Goal: Browse casually: Explore the website without a specific task or goal

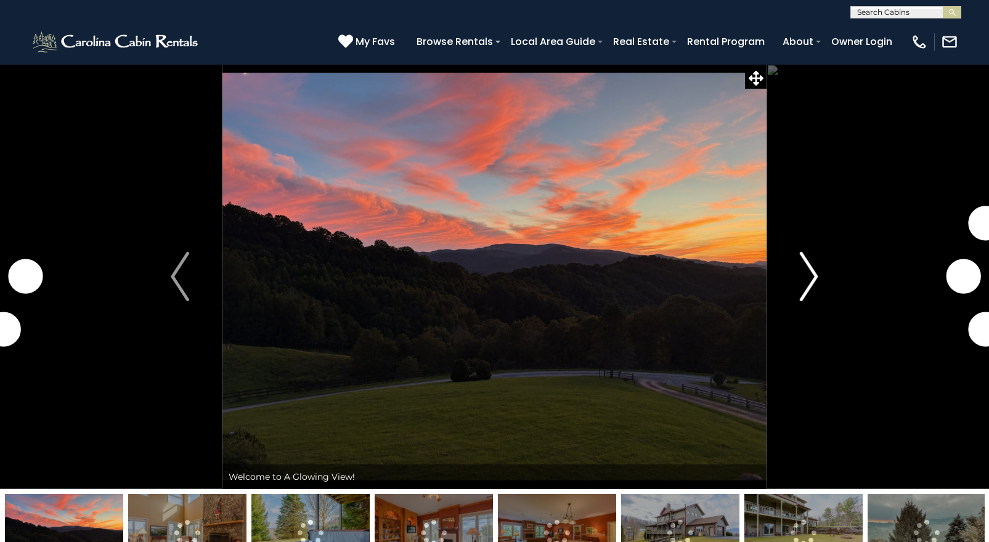
click at [815, 277] on img "Next" at bounding box center [808, 276] width 18 height 49
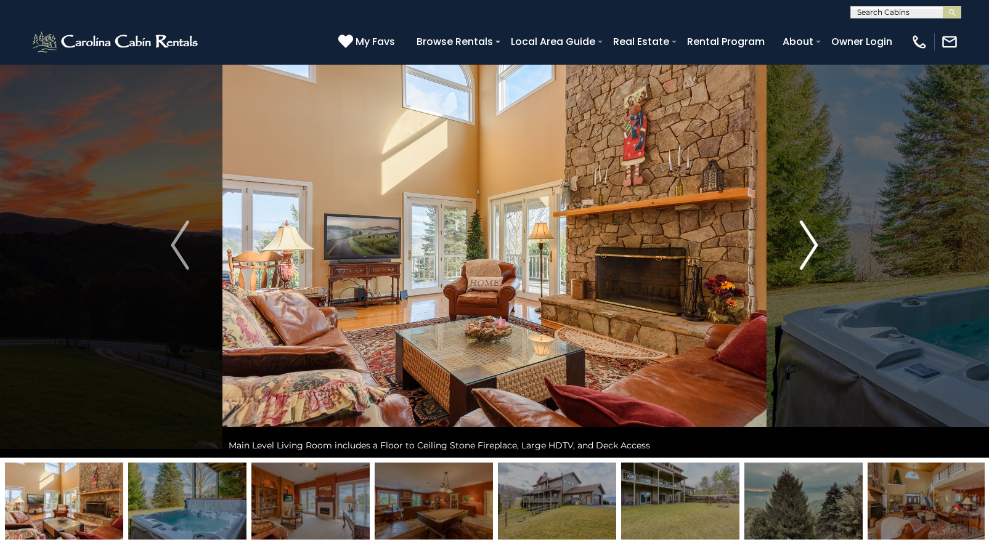
scroll to position [31, 1]
click at [813, 249] on img "Next" at bounding box center [808, 244] width 18 height 49
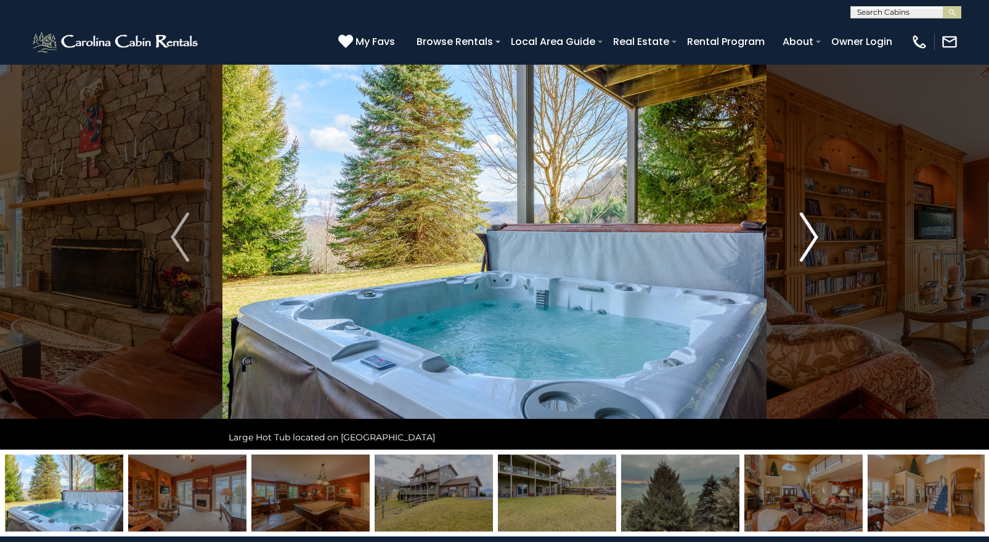
scroll to position [41, 0]
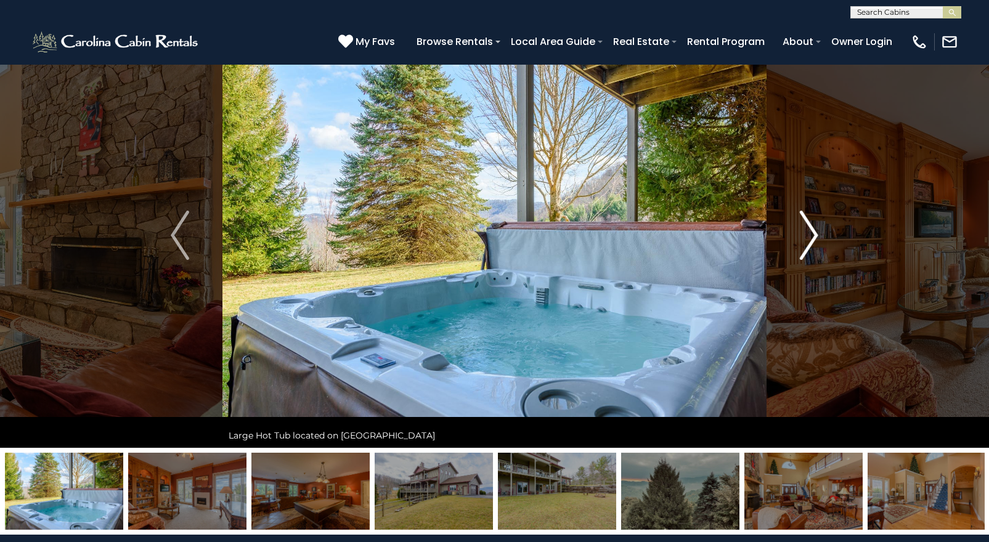
click at [812, 246] on img "Next" at bounding box center [808, 235] width 18 height 49
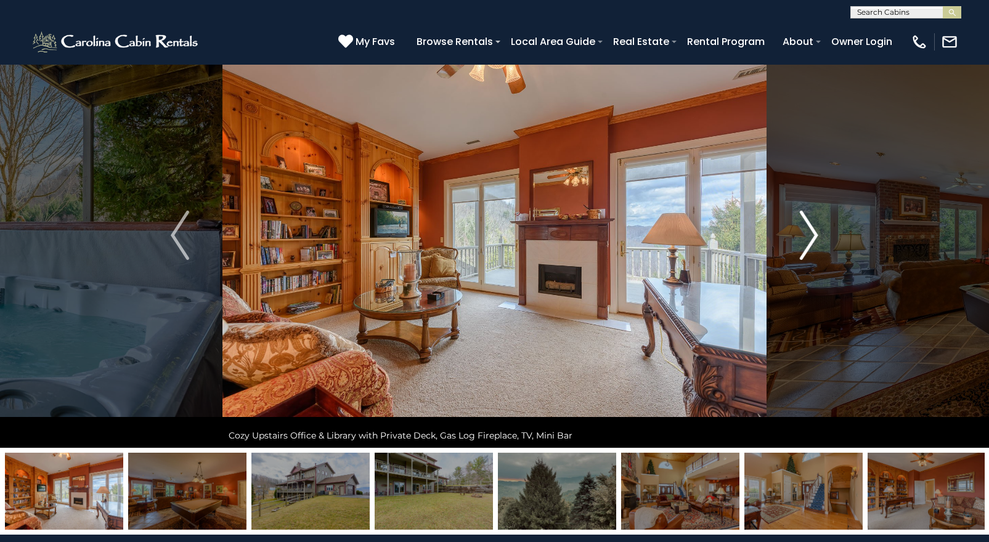
click at [812, 246] on img "Next" at bounding box center [808, 235] width 18 height 49
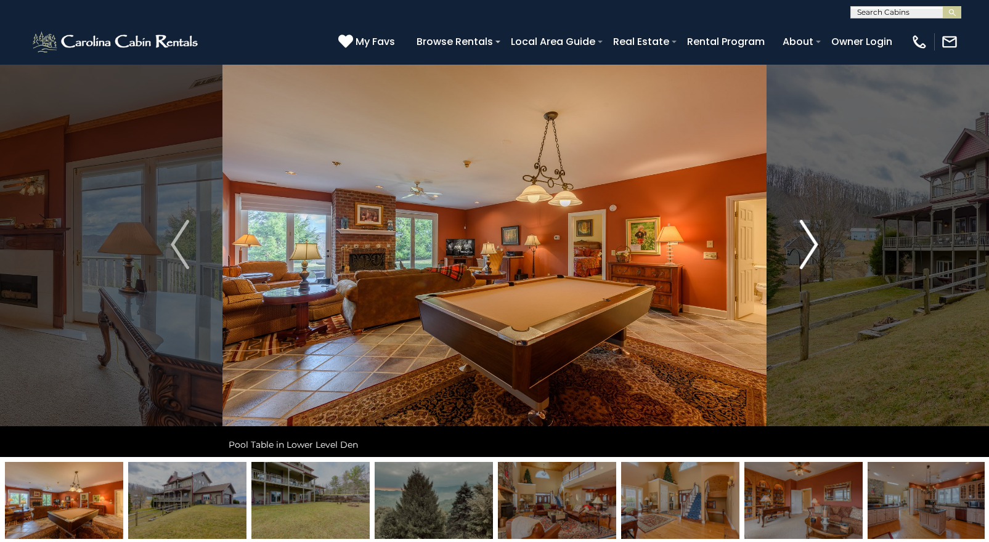
scroll to position [33, 0]
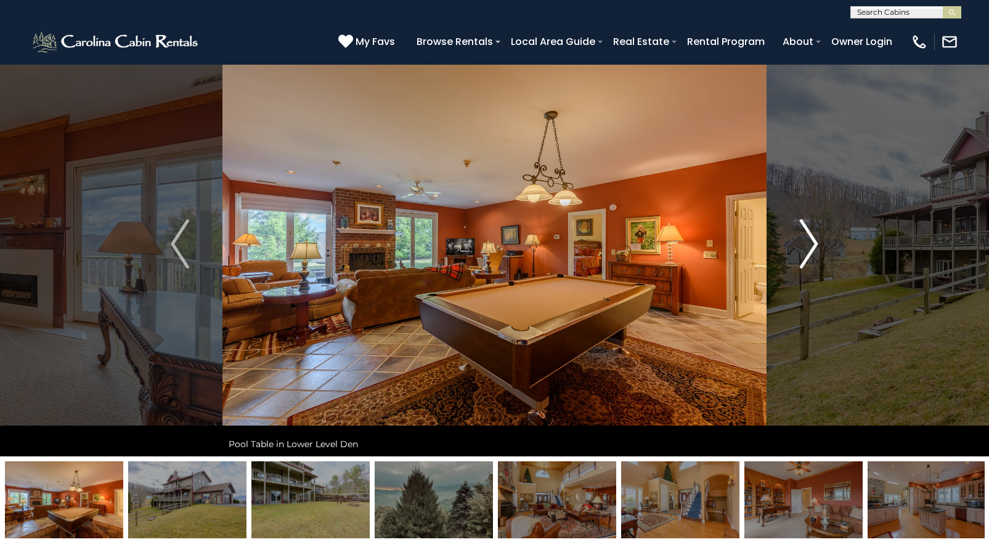
click at [811, 245] on img "Next" at bounding box center [808, 243] width 18 height 49
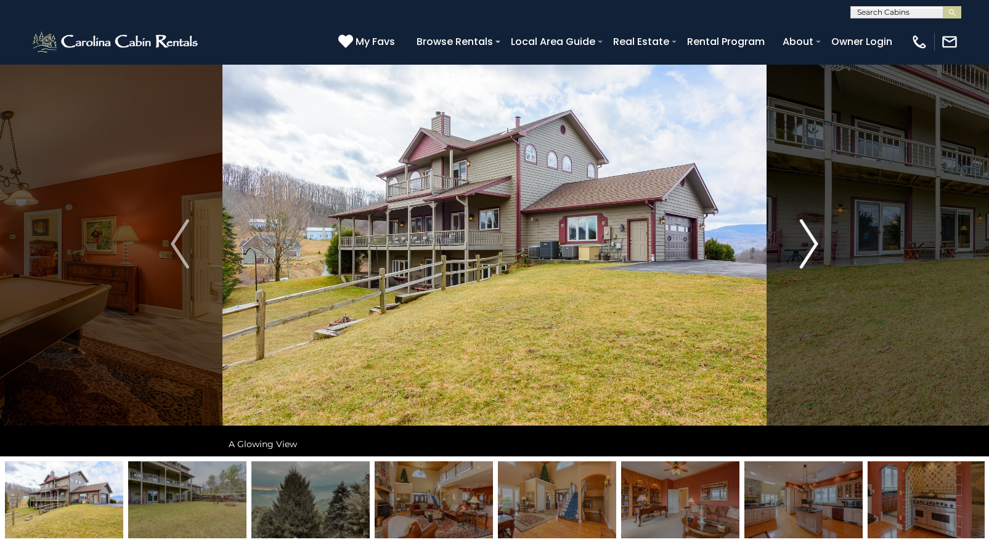
click at [811, 245] on img "Next" at bounding box center [808, 243] width 18 height 49
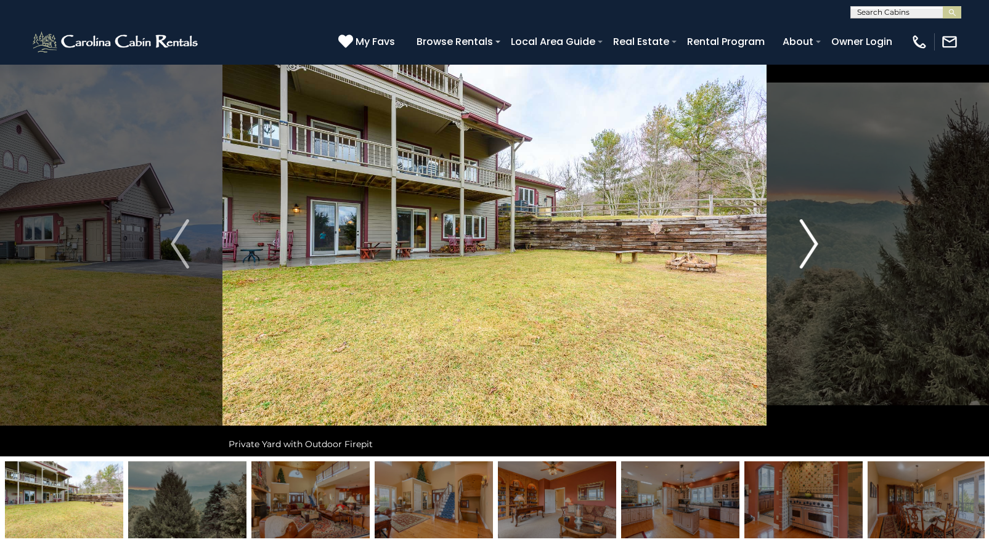
click at [811, 245] on img "Next" at bounding box center [808, 243] width 18 height 49
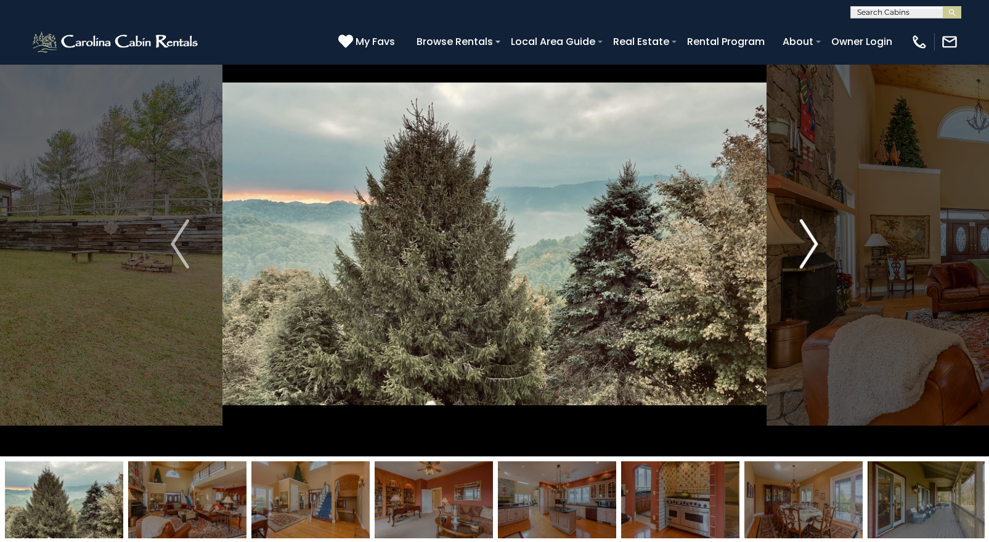
click at [812, 246] on img "Next" at bounding box center [808, 243] width 18 height 49
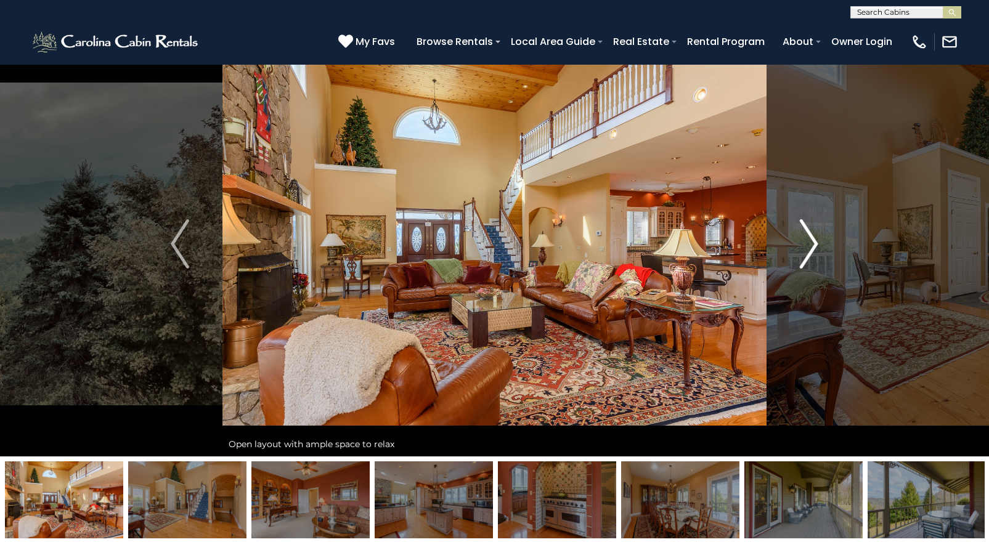
click at [812, 246] on img "Next" at bounding box center [808, 243] width 18 height 49
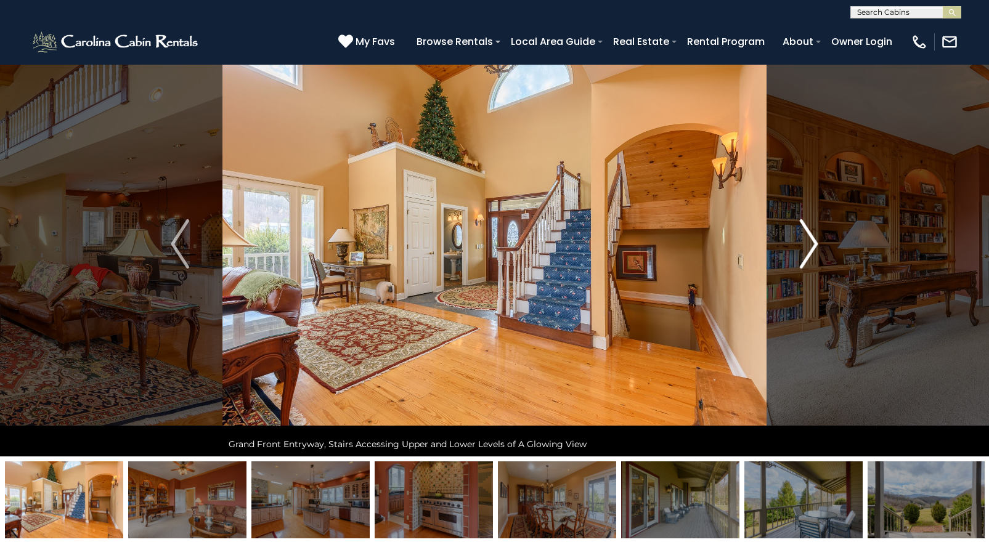
click at [812, 246] on img "Next" at bounding box center [808, 243] width 18 height 49
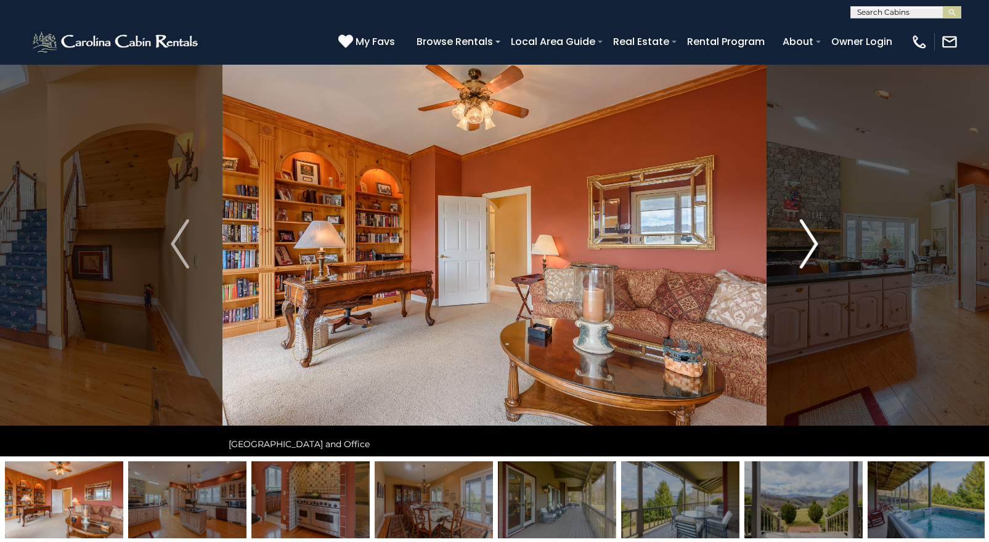
click at [812, 246] on img "Next" at bounding box center [808, 243] width 18 height 49
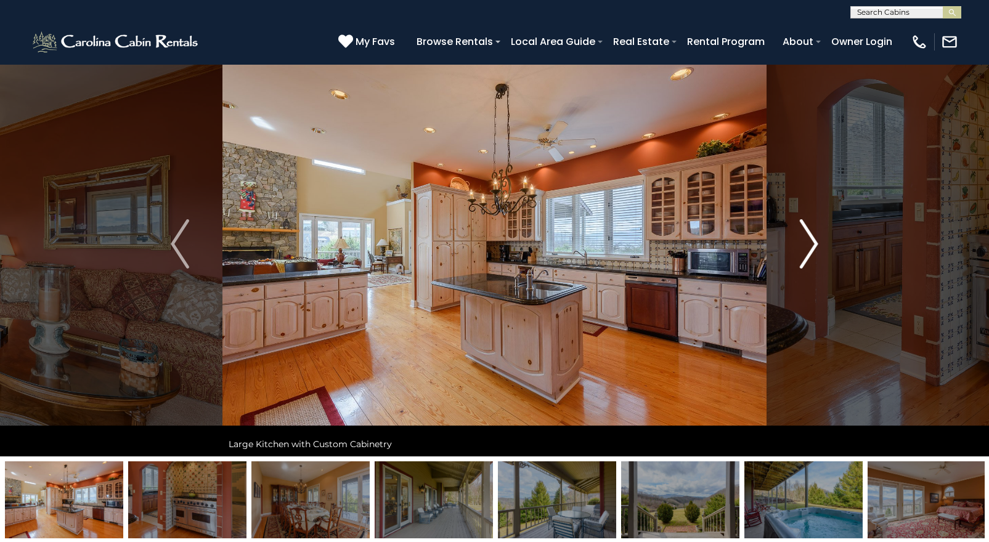
click at [812, 246] on img "Next" at bounding box center [808, 243] width 18 height 49
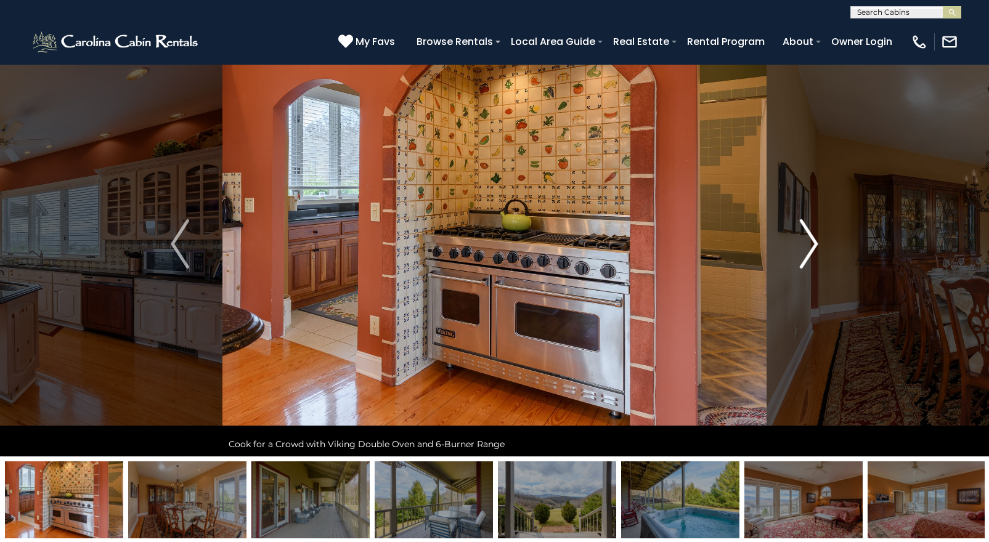
click at [812, 246] on img "Next" at bounding box center [808, 243] width 18 height 49
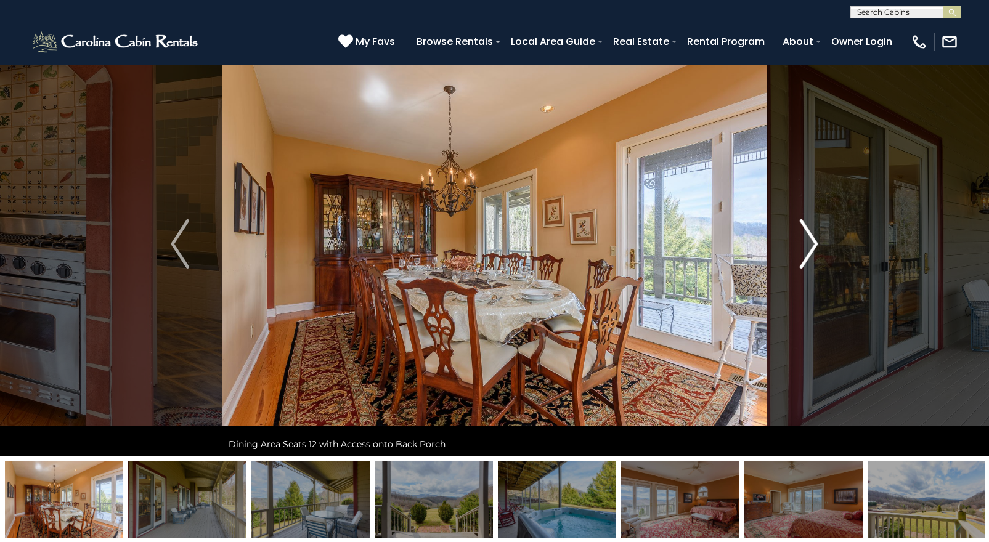
click at [812, 246] on img "Next" at bounding box center [808, 243] width 18 height 49
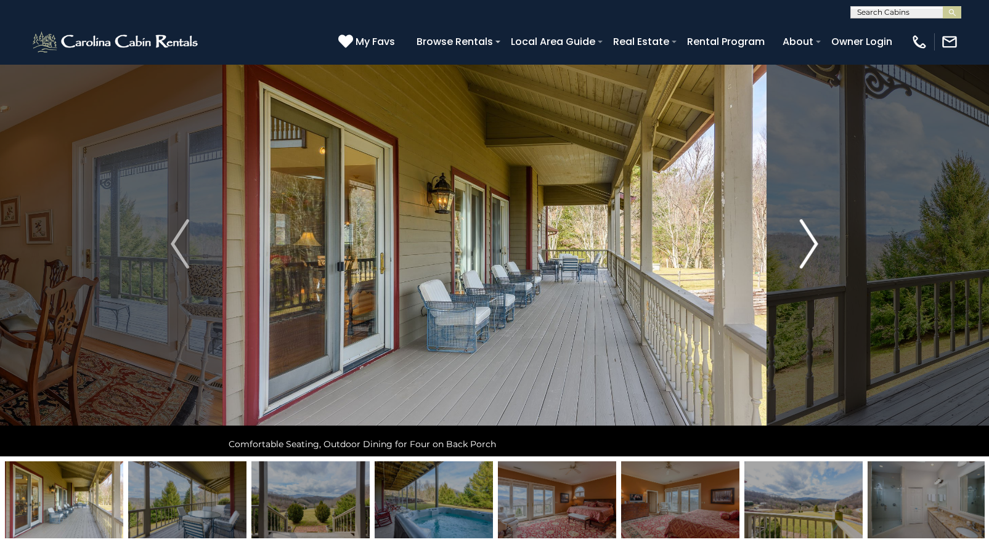
click at [812, 246] on img "Next" at bounding box center [808, 243] width 18 height 49
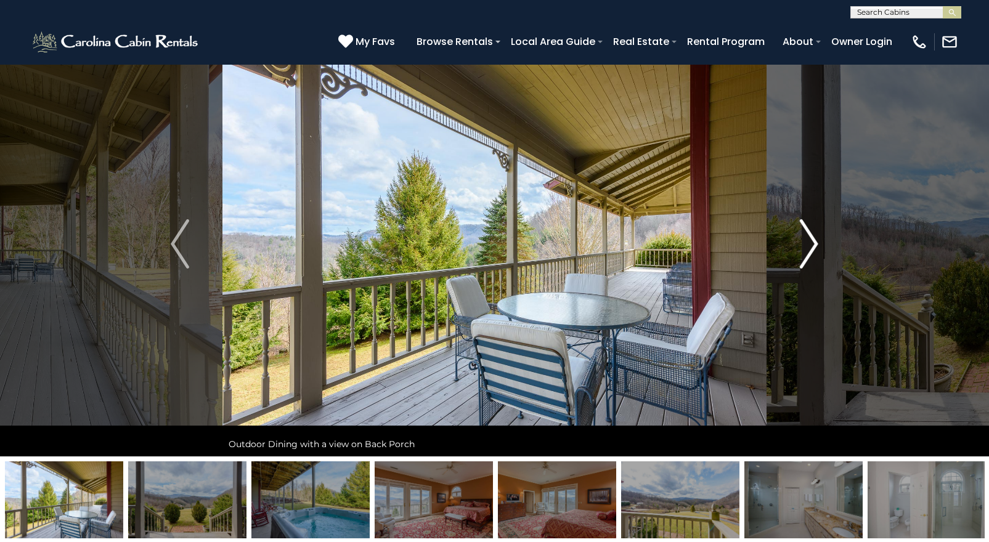
click at [812, 246] on img "Next" at bounding box center [808, 243] width 18 height 49
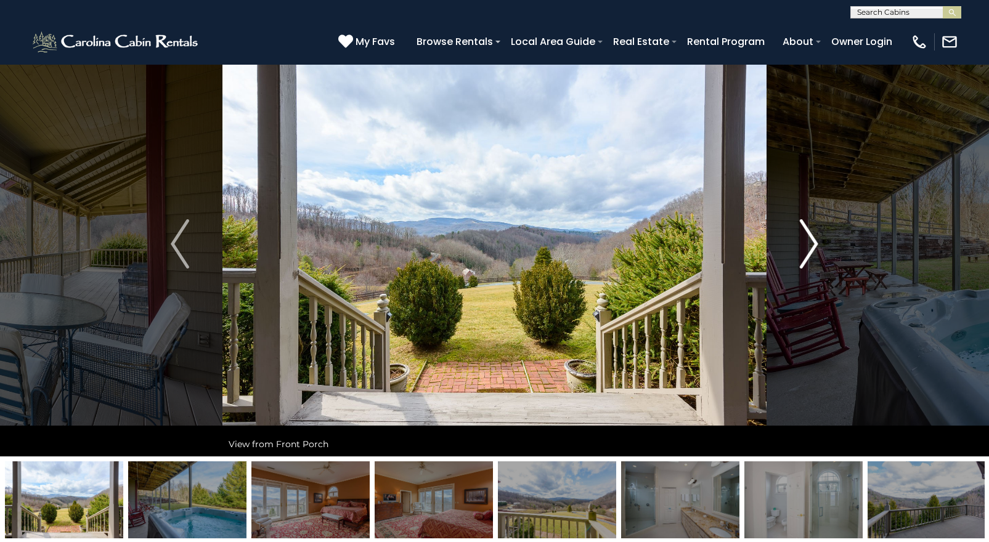
click at [812, 246] on img "Next" at bounding box center [808, 243] width 18 height 49
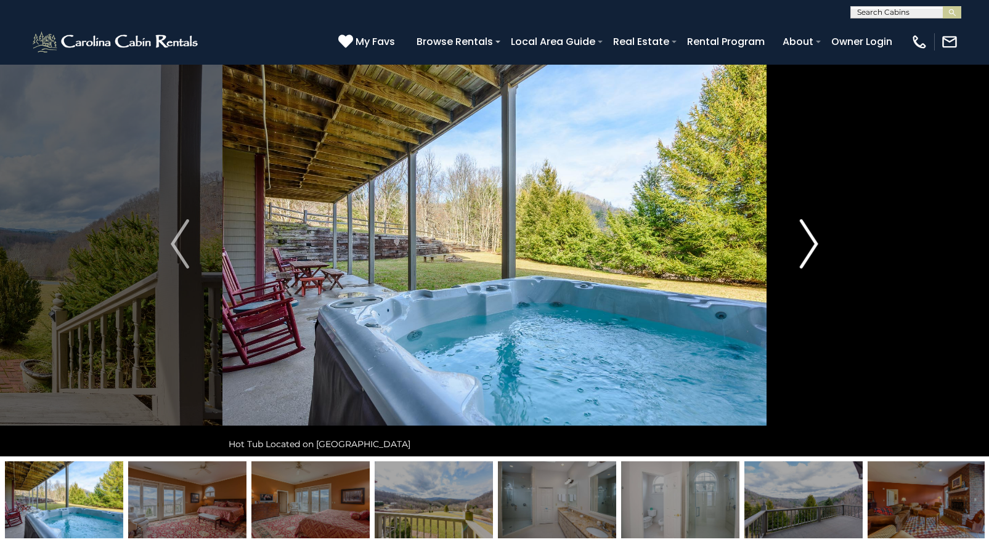
click at [812, 246] on img "Next" at bounding box center [808, 243] width 18 height 49
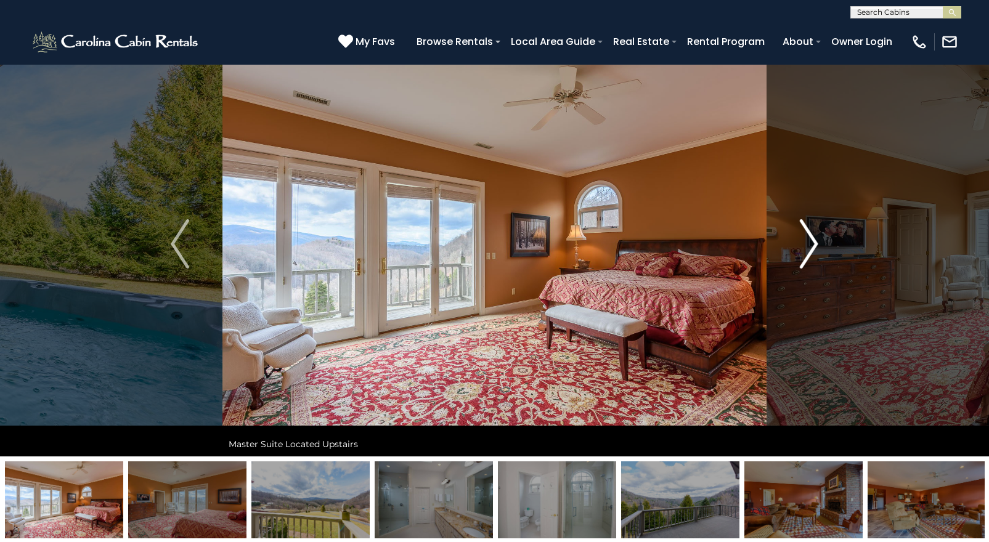
click at [812, 246] on img "Next" at bounding box center [808, 243] width 18 height 49
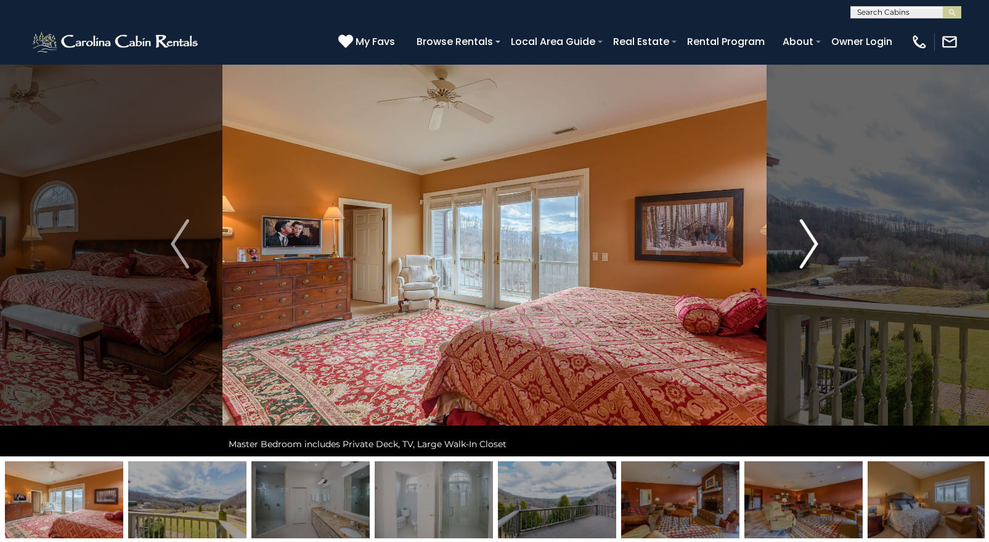
click at [812, 246] on img "Next" at bounding box center [808, 243] width 18 height 49
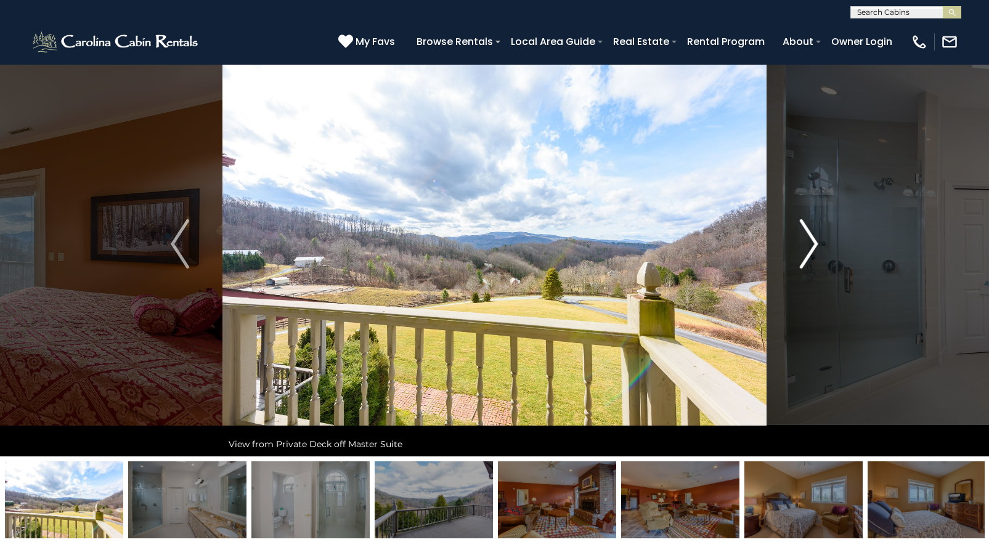
click at [812, 246] on img "Next" at bounding box center [808, 243] width 18 height 49
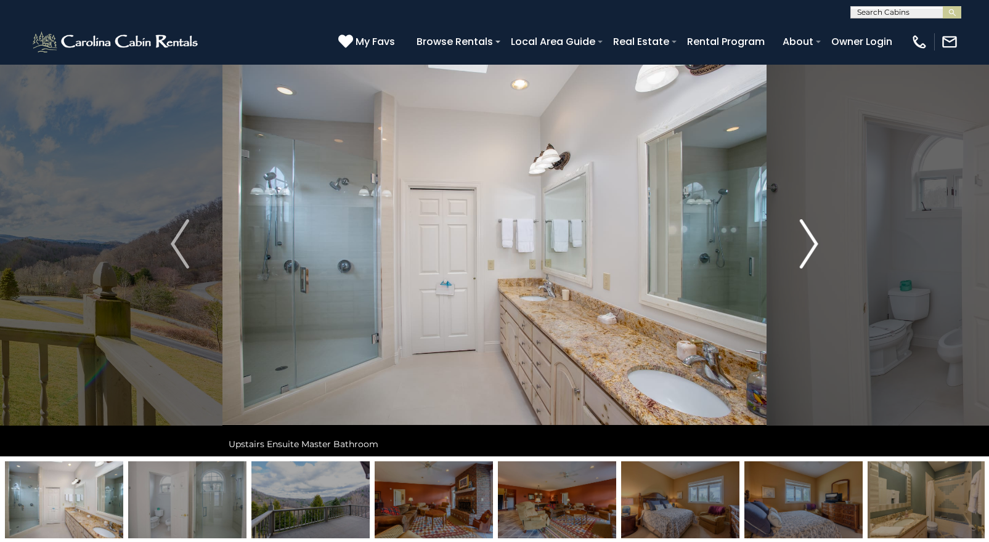
click at [812, 246] on img "Next" at bounding box center [808, 243] width 18 height 49
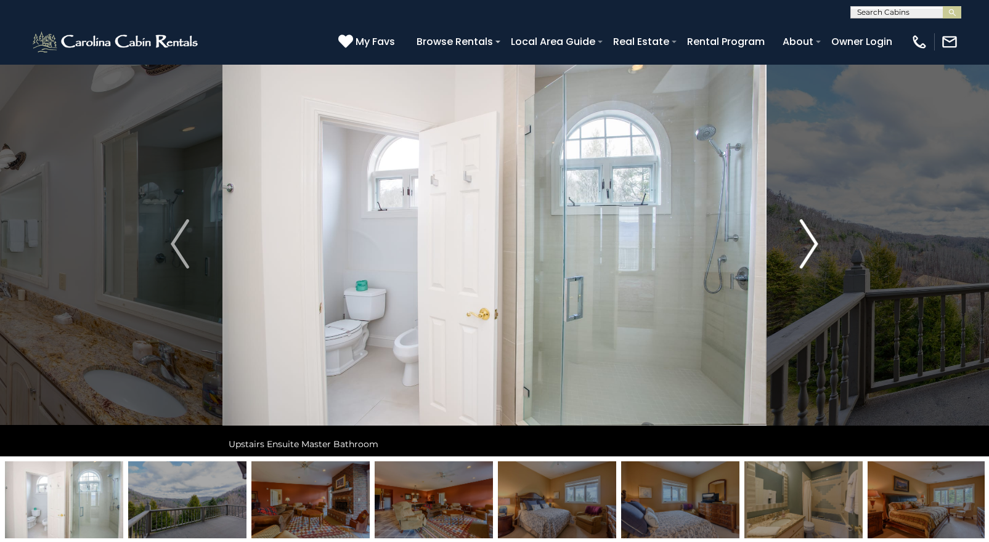
click at [812, 246] on img "Next" at bounding box center [808, 243] width 18 height 49
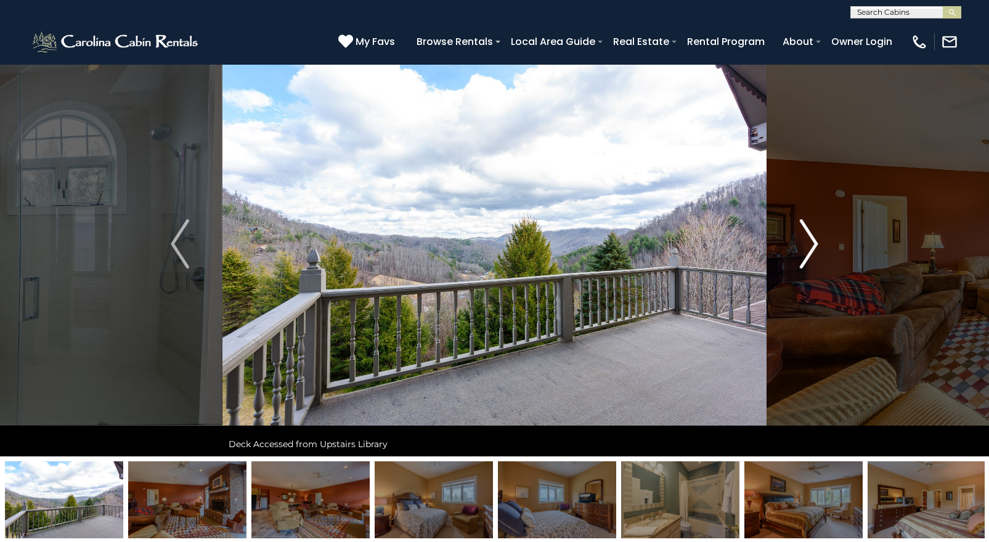
click at [812, 246] on img "Next" at bounding box center [808, 243] width 18 height 49
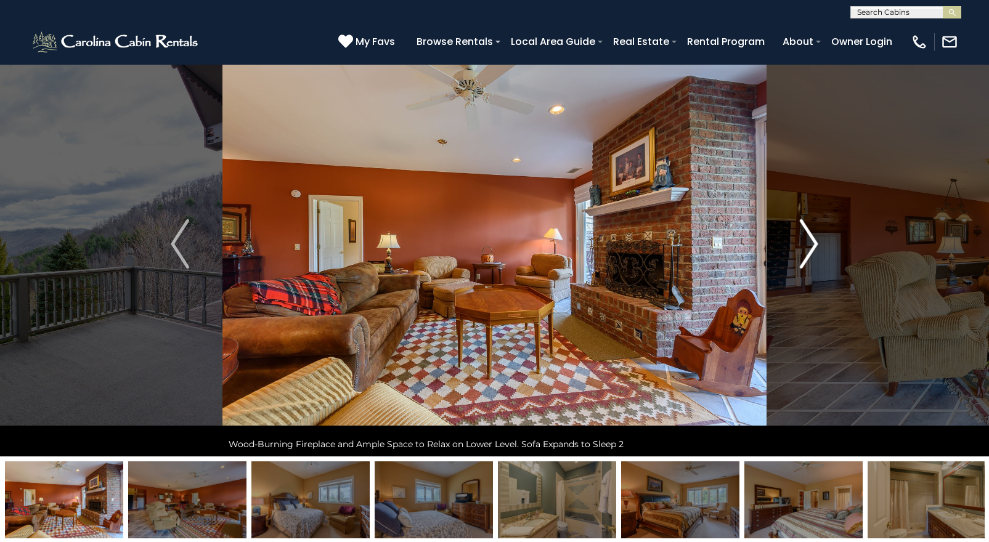
click at [812, 246] on img "Next" at bounding box center [808, 243] width 18 height 49
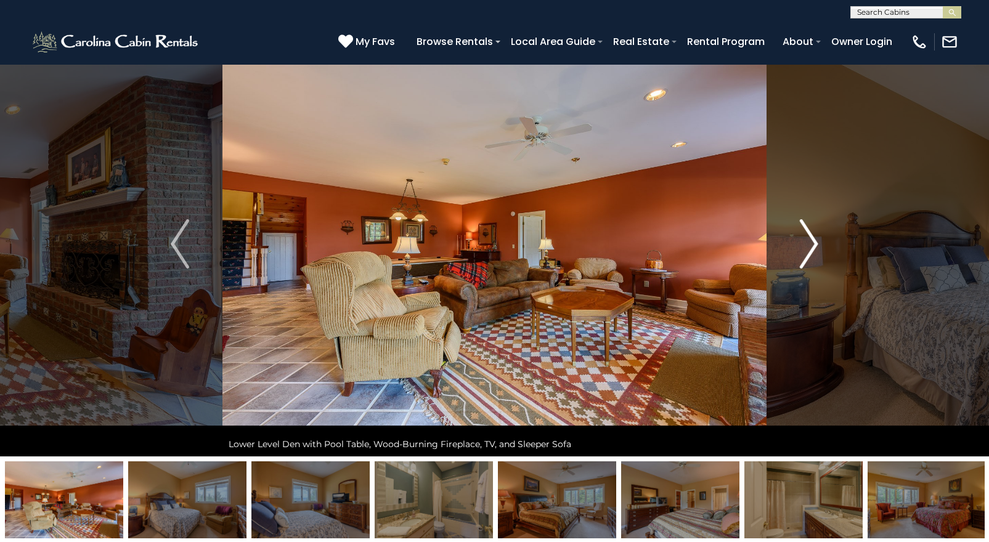
click at [812, 246] on img "Next" at bounding box center [808, 243] width 18 height 49
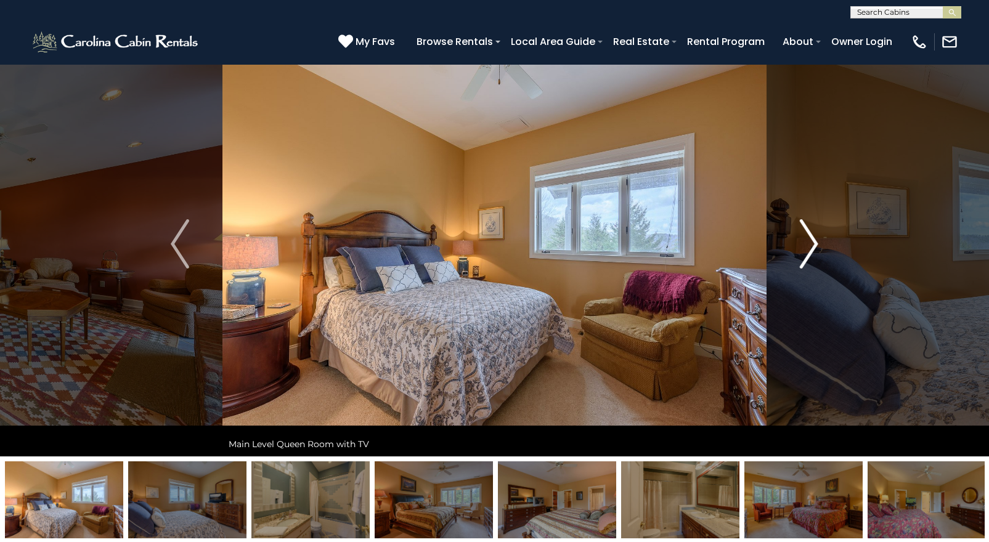
click at [812, 246] on img "Next" at bounding box center [808, 243] width 18 height 49
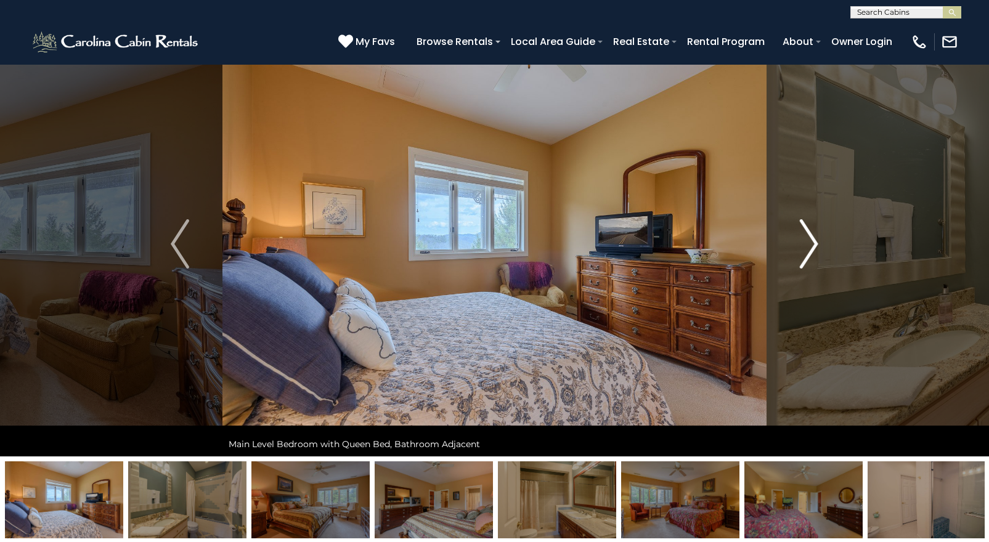
click at [812, 246] on img "Next" at bounding box center [808, 243] width 18 height 49
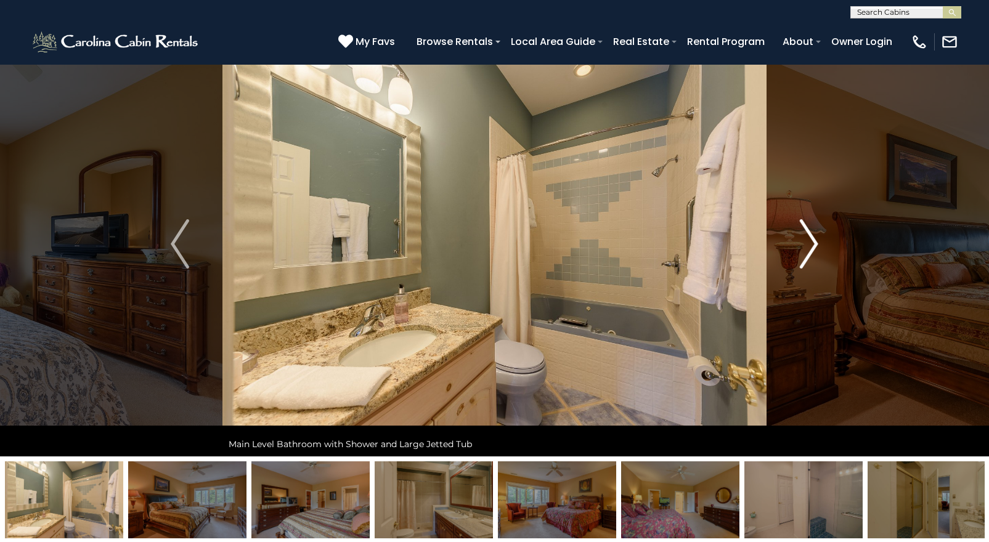
click at [812, 246] on img "Next" at bounding box center [808, 243] width 18 height 49
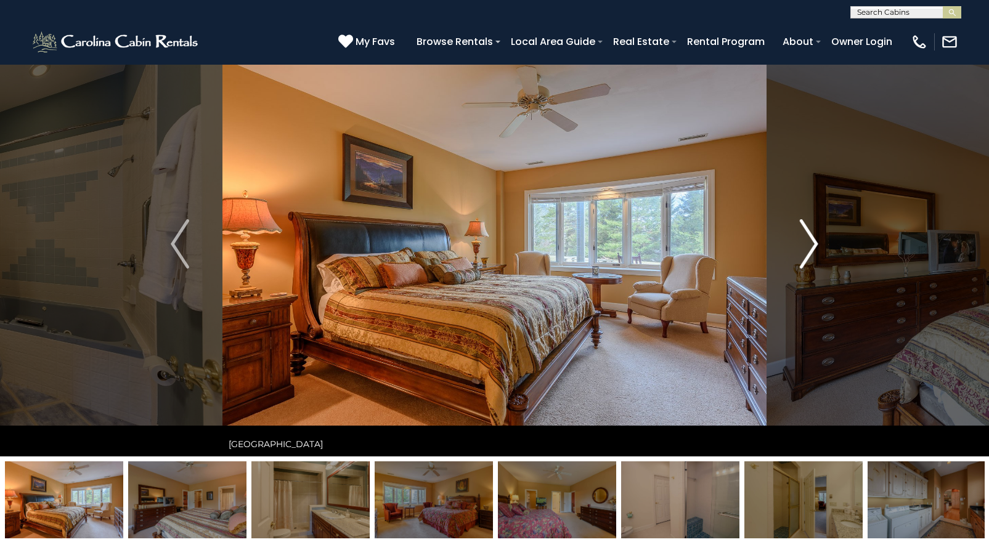
click at [812, 246] on img "Next" at bounding box center [808, 243] width 18 height 49
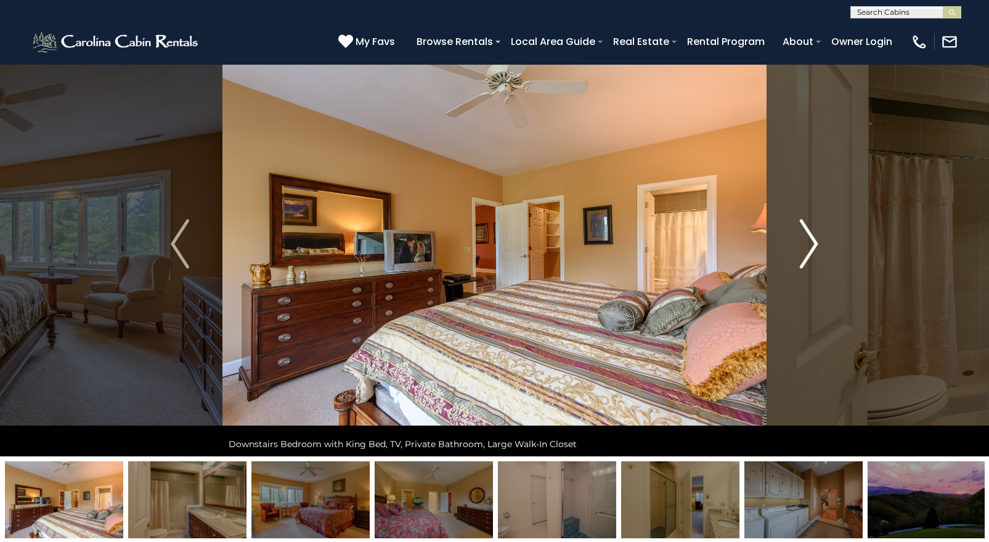
click at [812, 246] on img "Next" at bounding box center [808, 243] width 18 height 49
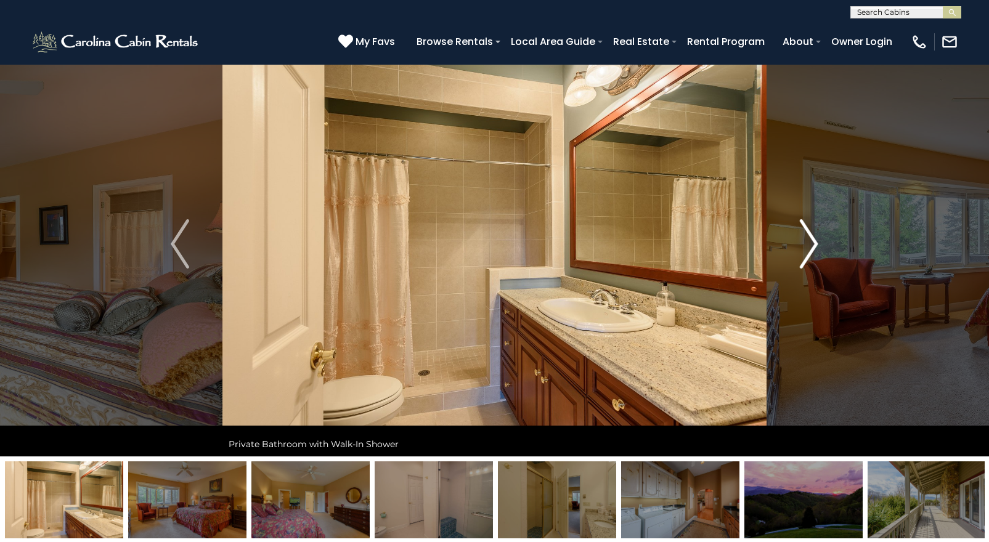
click at [812, 246] on img "Next" at bounding box center [808, 243] width 18 height 49
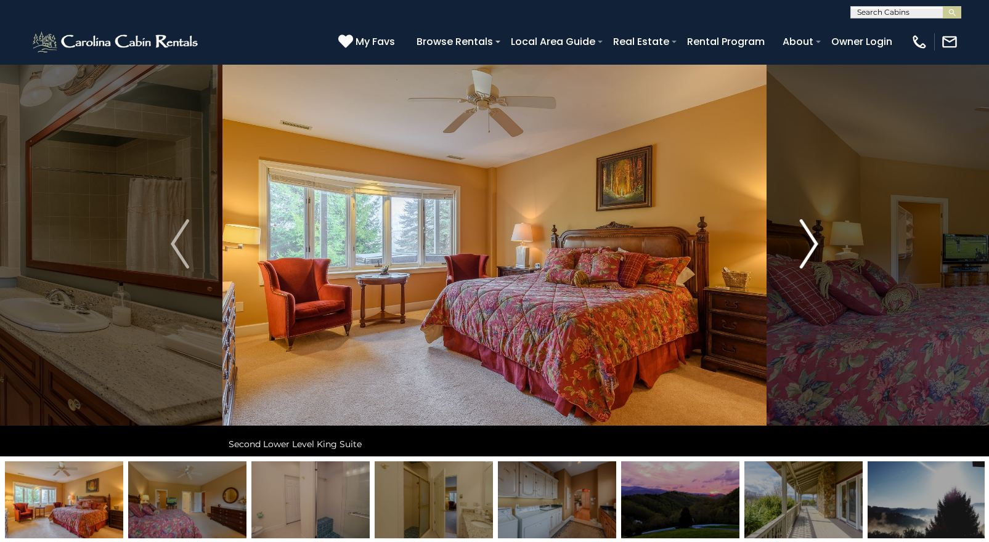
click at [812, 246] on img "Next" at bounding box center [808, 243] width 18 height 49
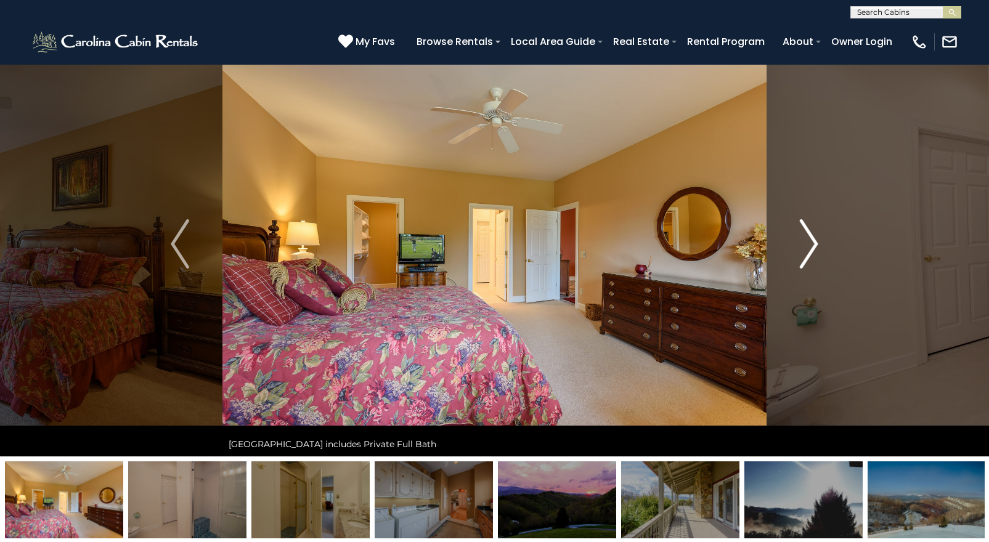
click at [812, 246] on img "Next" at bounding box center [808, 243] width 18 height 49
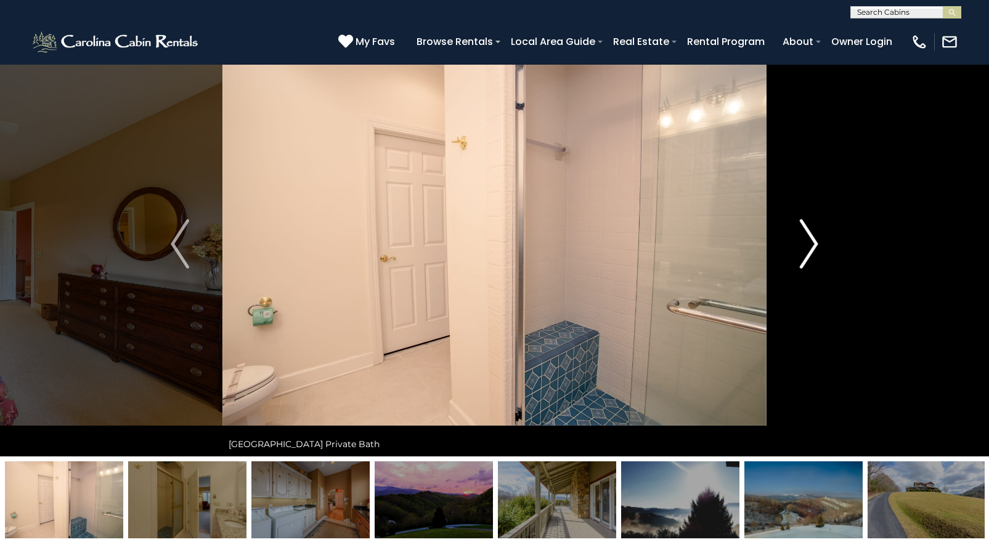
click at [812, 246] on img "Next" at bounding box center [808, 243] width 18 height 49
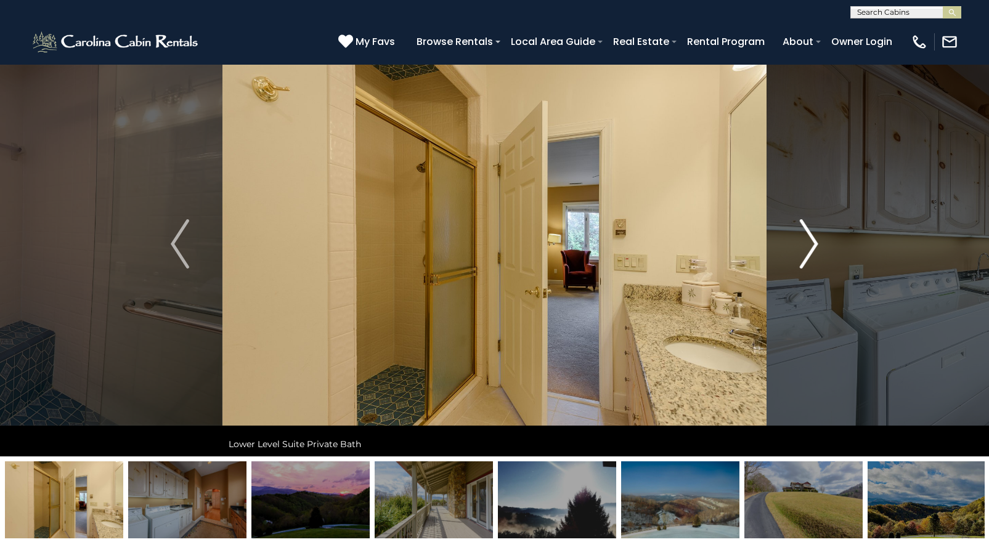
click at [812, 246] on img "Next" at bounding box center [808, 243] width 18 height 49
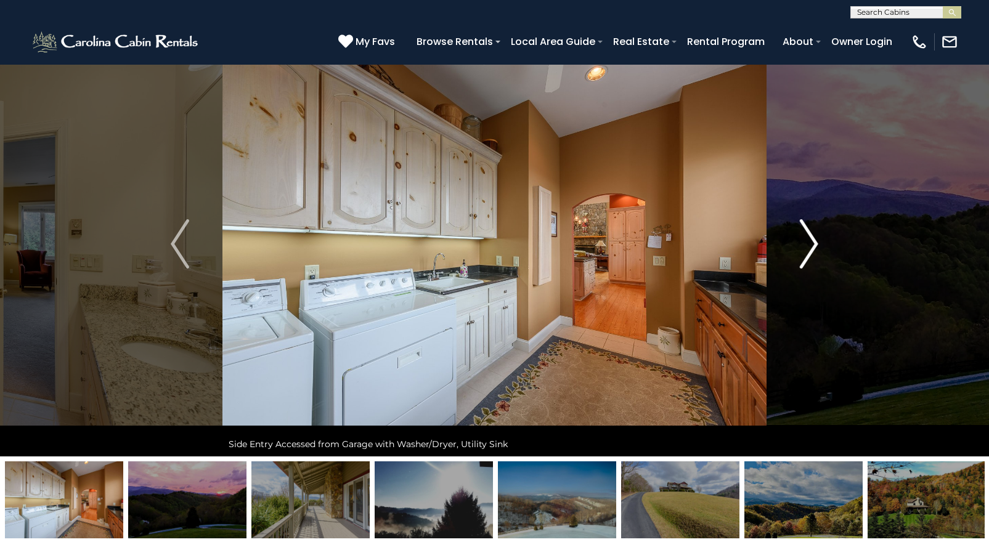
click at [812, 246] on img "Next" at bounding box center [808, 243] width 18 height 49
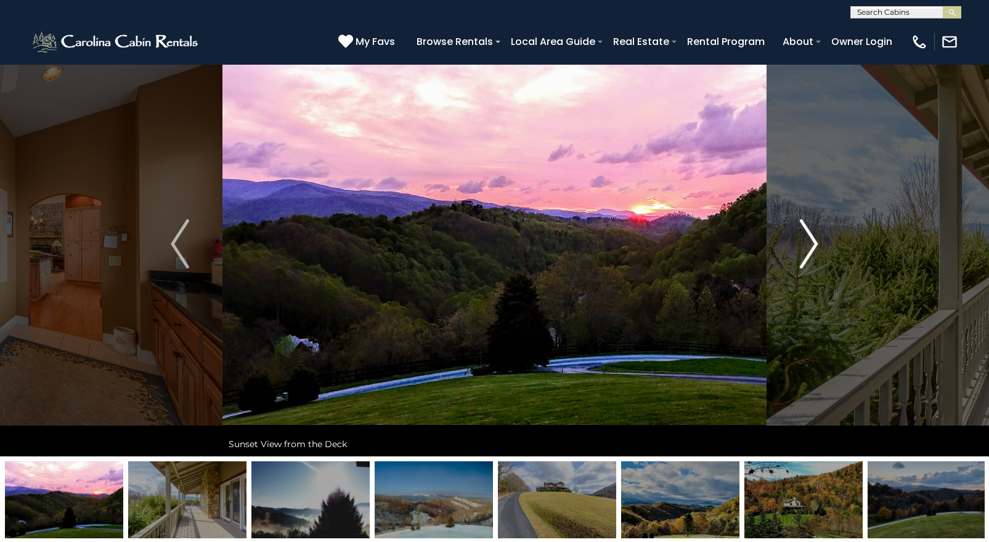
click at [812, 246] on img "Next" at bounding box center [808, 243] width 18 height 49
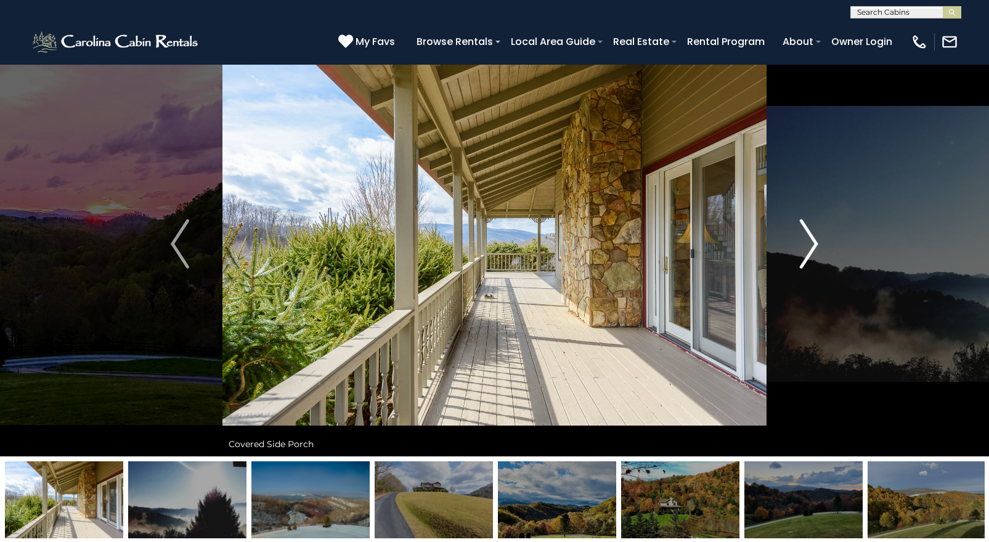
click at [812, 246] on img "Next" at bounding box center [808, 243] width 18 height 49
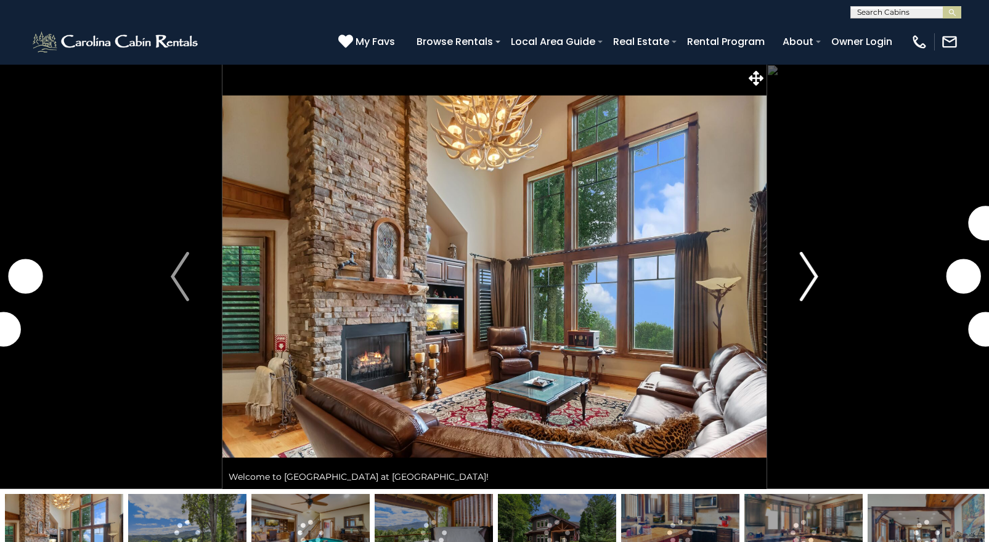
click at [814, 277] on img "Next" at bounding box center [808, 276] width 18 height 49
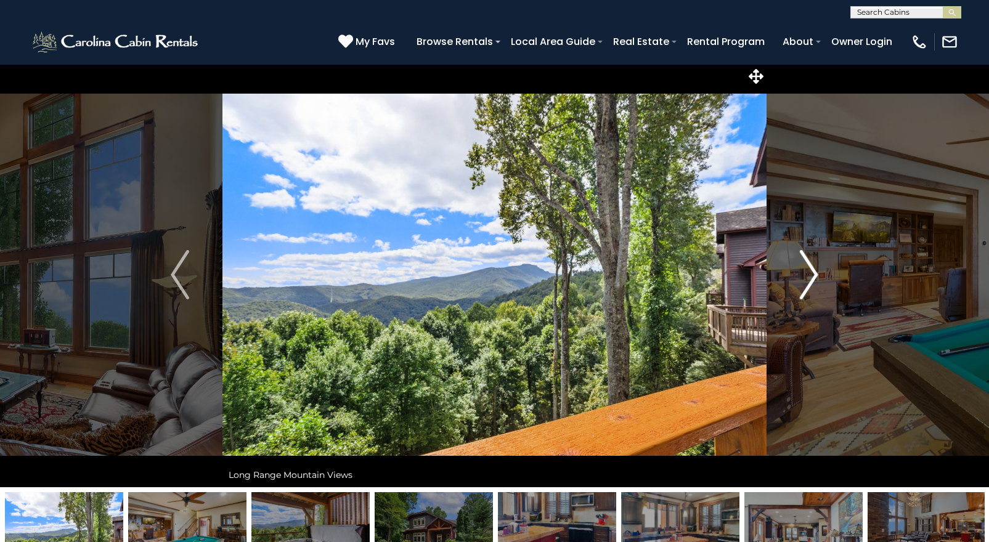
scroll to position [2, 1]
click at [814, 277] on img "Next" at bounding box center [808, 274] width 18 height 49
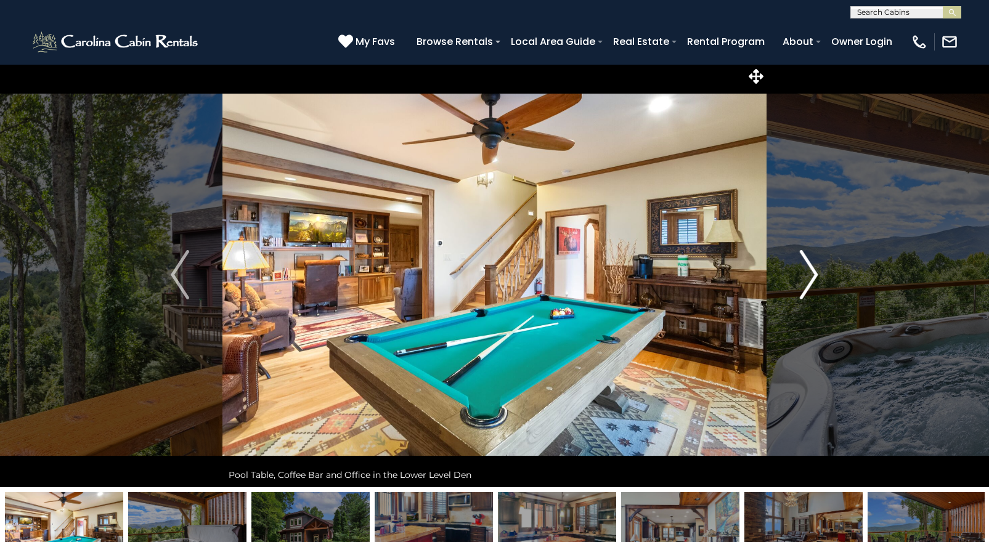
click at [814, 277] on img "Next" at bounding box center [808, 274] width 18 height 49
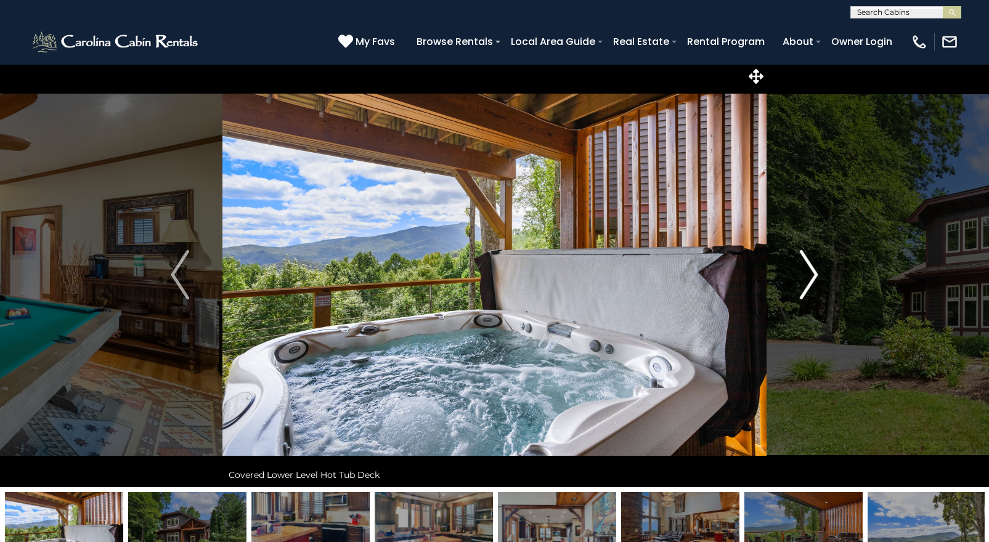
click at [814, 277] on img "Next" at bounding box center [808, 274] width 18 height 49
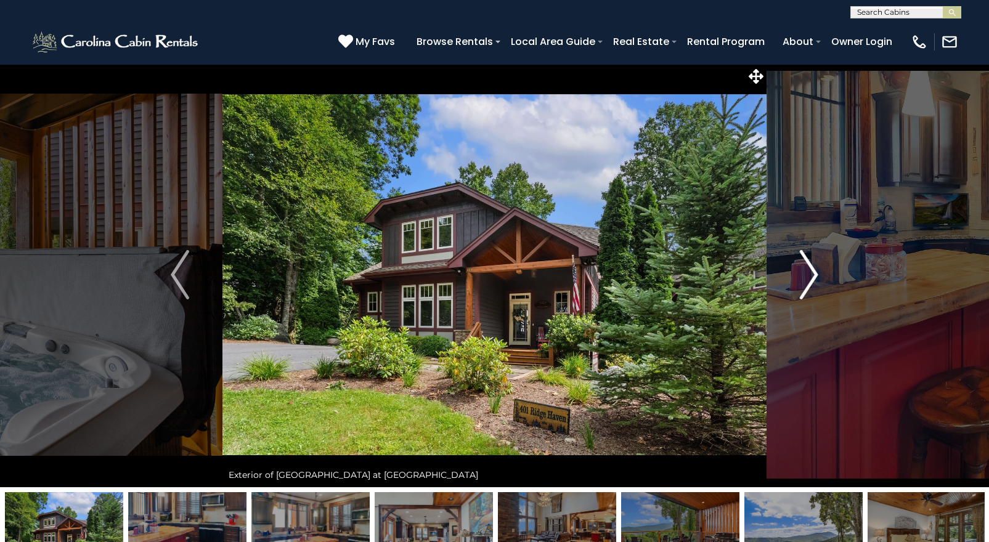
click at [814, 277] on img "Next" at bounding box center [808, 274] width 18 height 49
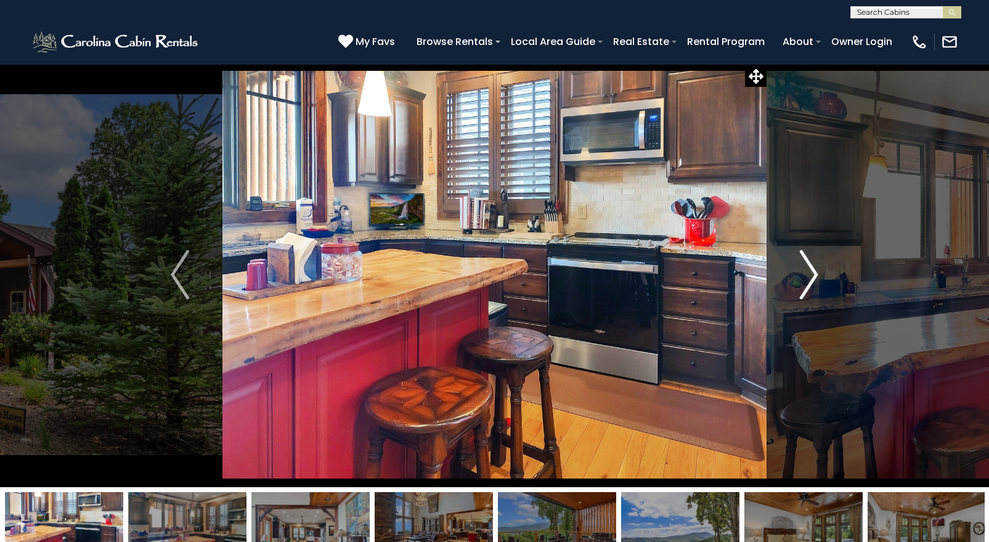
click at [814, 277] on img "Next" at bounding box center [808, 274] width 18 height 49
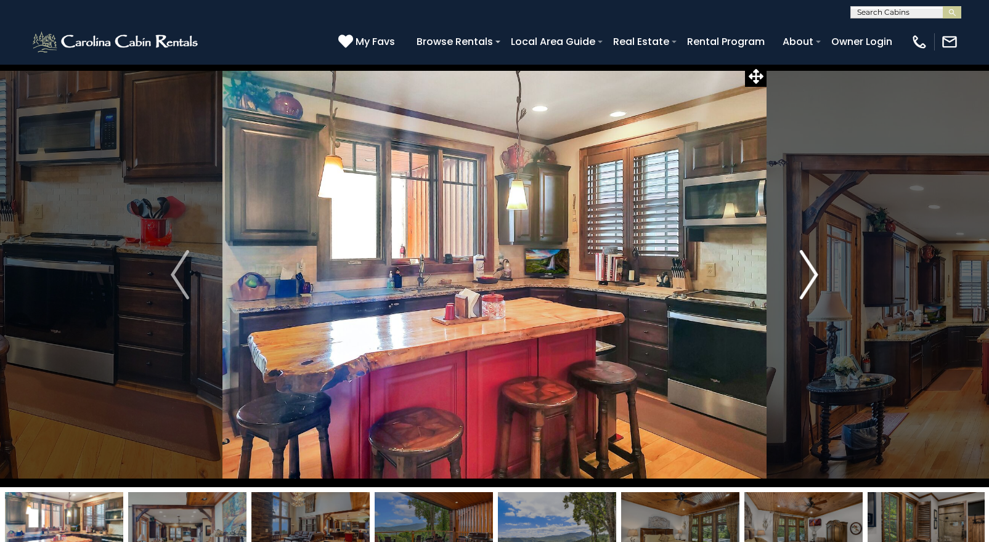
click at [814, 277] on img "Next" at bounding box center [808, 274] width 18 height 49
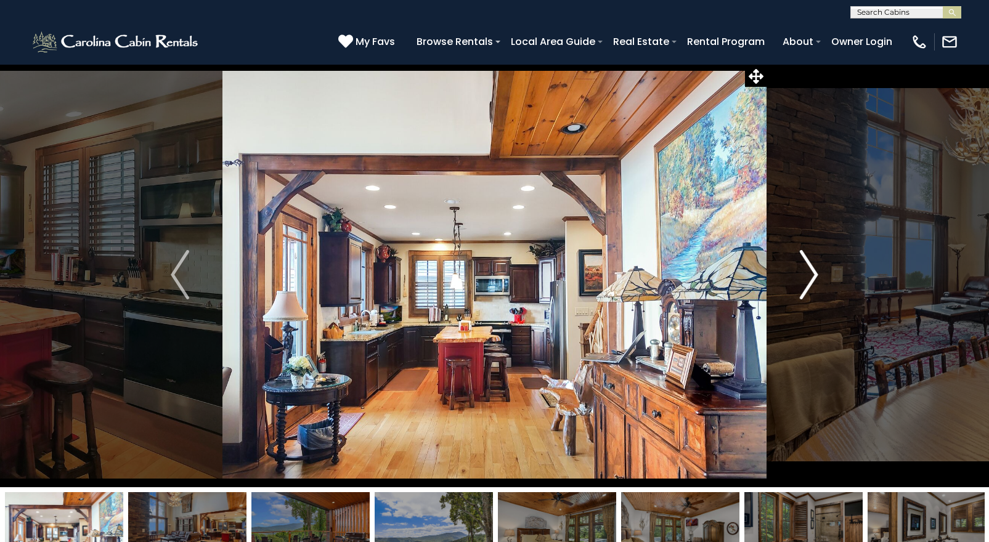
click at [814, 277] on img "Next" at bounding box center [808, 274] width 18 height 49
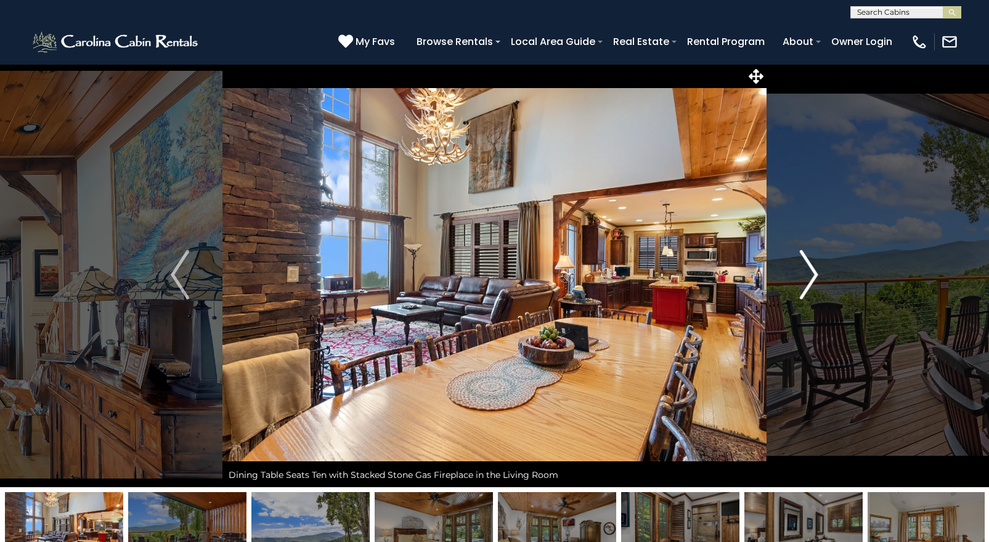
click at [814, 277] on img "Next" at bounding box center [808, 274] width 18 height 49
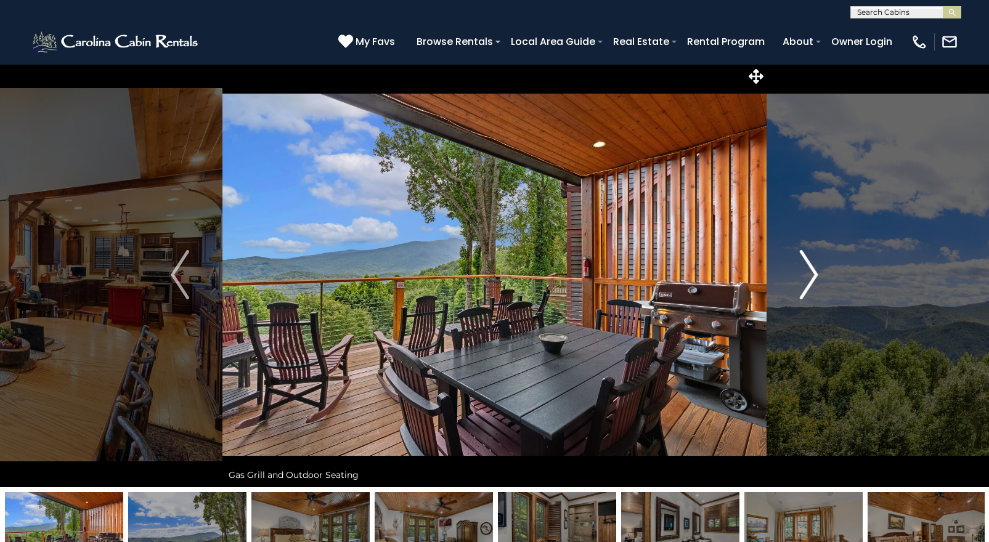
click at [814, 277] on img "Next" at bounding box center [808, 274] width 18 height 49
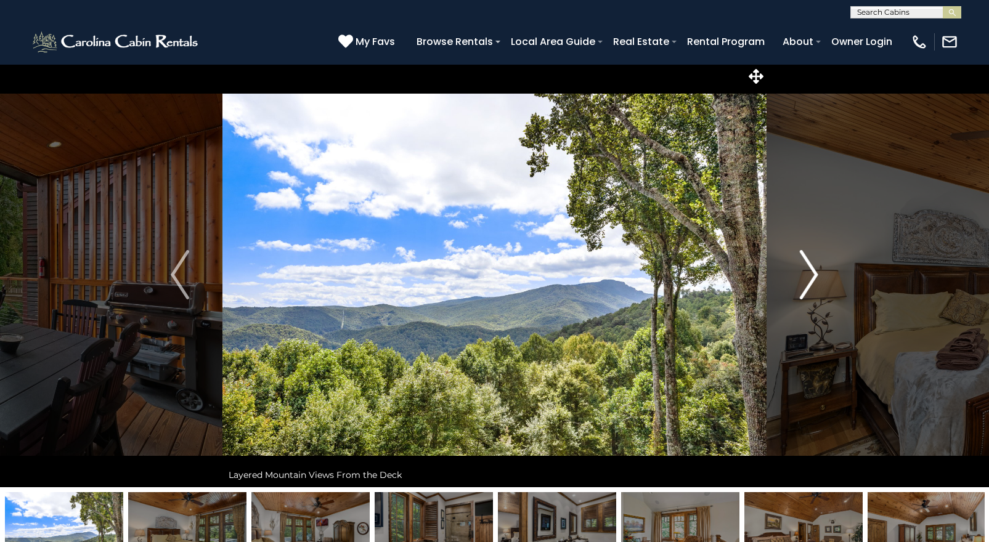
click at [814, 277] on img "Next" at bounding box center [808, 274] width 18 height 49
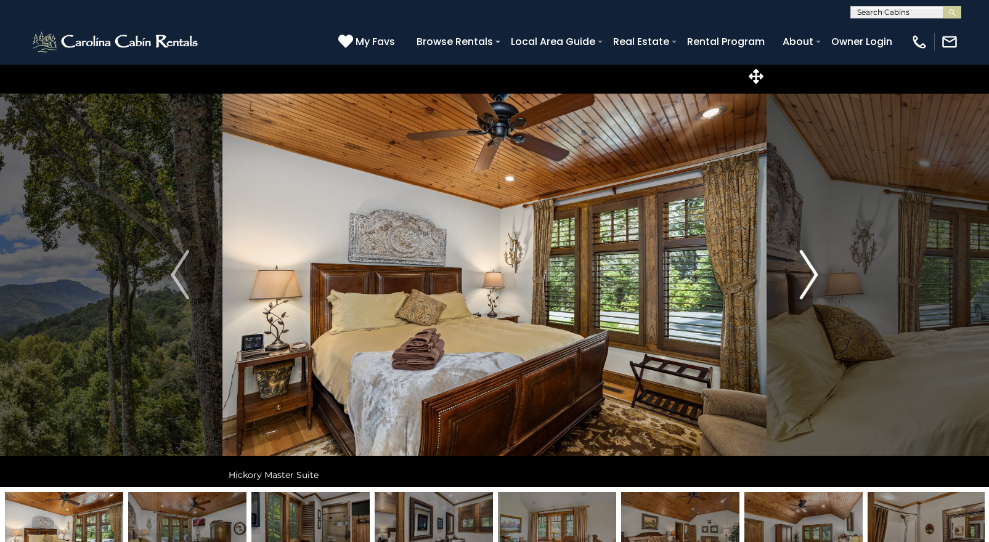
click at [814, 277] on img "Next" at bounding box center [808, 274] width 18 height 49
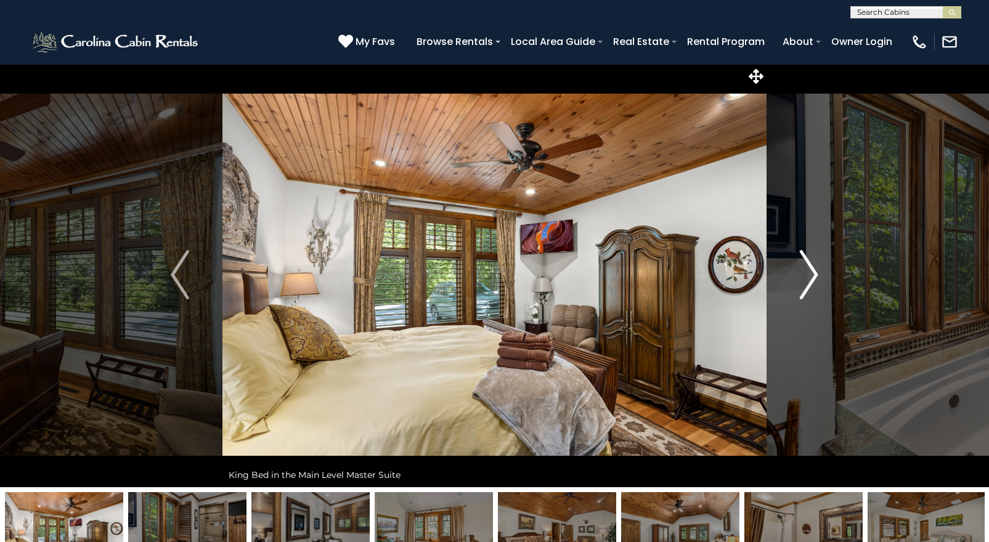
click at [814, 277] on img "Next" at bounding box center [808, 274] width 18 height 49
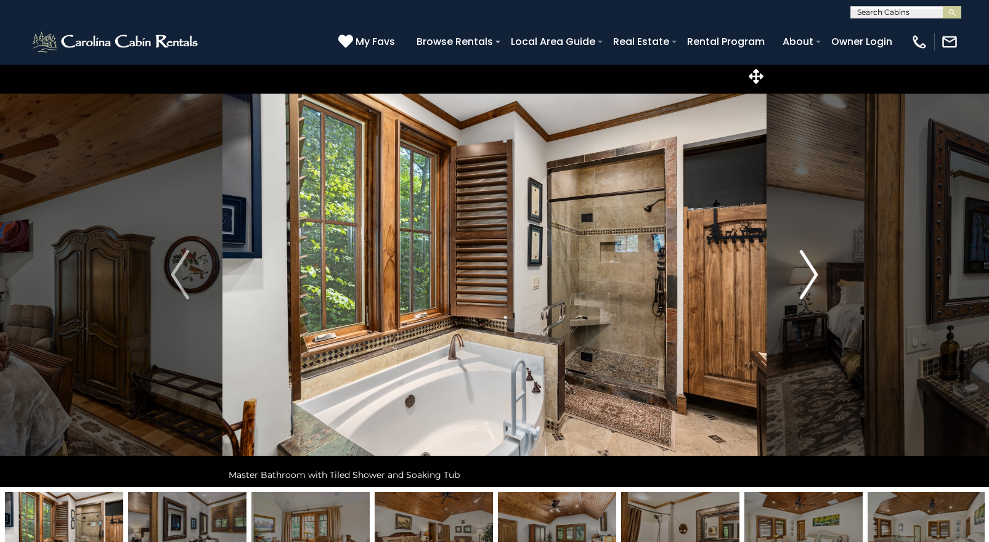
click at [811, 278] on img "Next" at bounding box center [808, 274] width 18 height 49
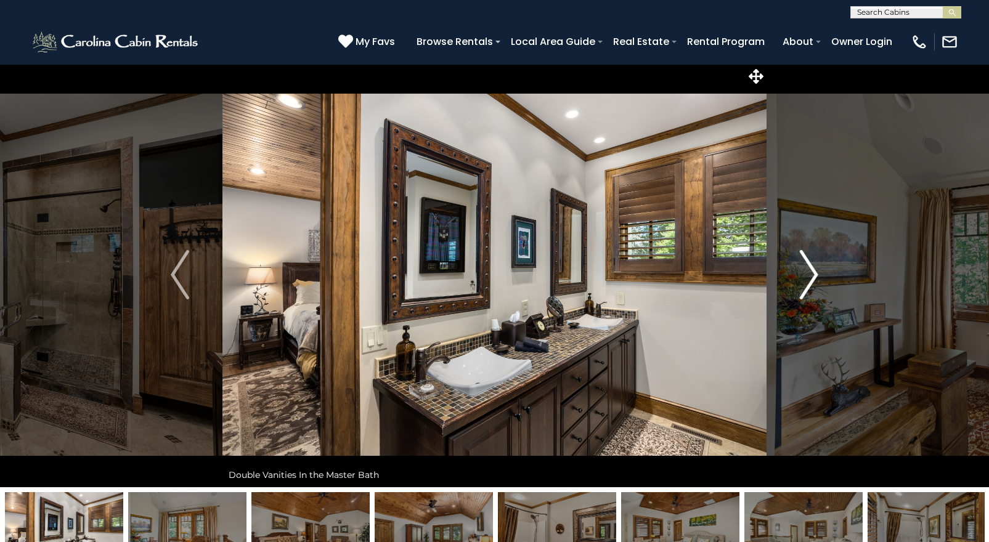
click at [811, 278] on img "Next" at bounding box center [808, 274] width 18 height 49
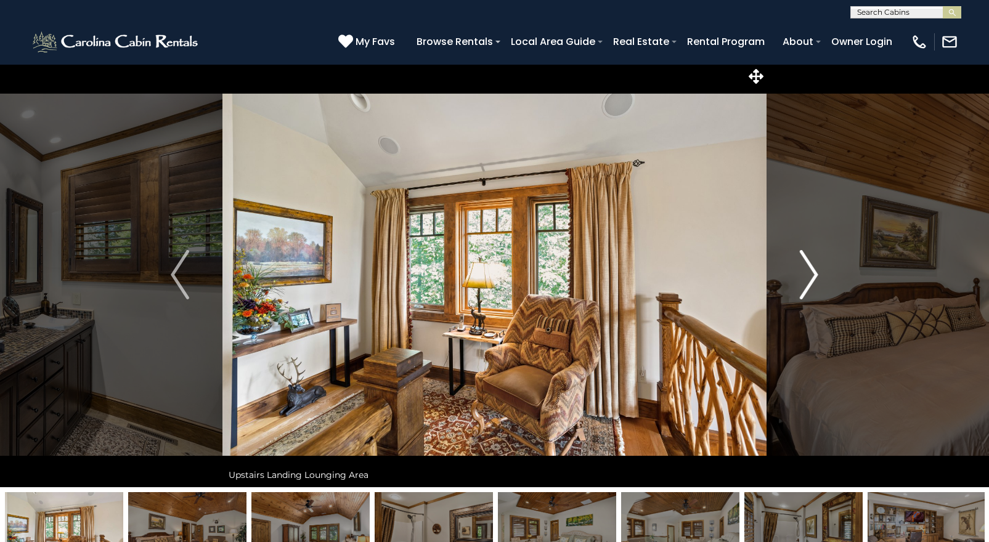
click at [811, 278] on img "Next" at bounding box center [808, 274] width 18 height 49
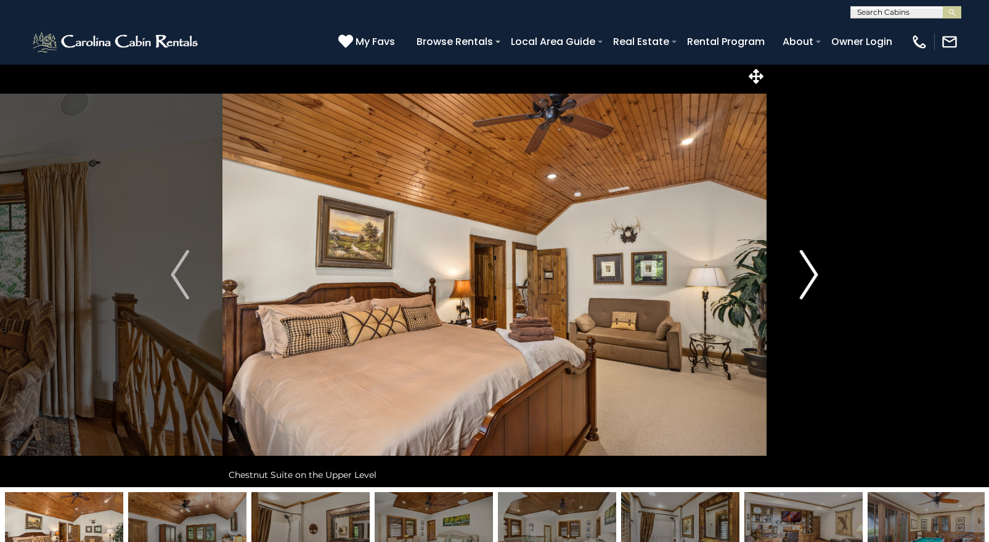
click at [811, 278] on img "Next" at bounding box center [808, 274] width 18 height 49
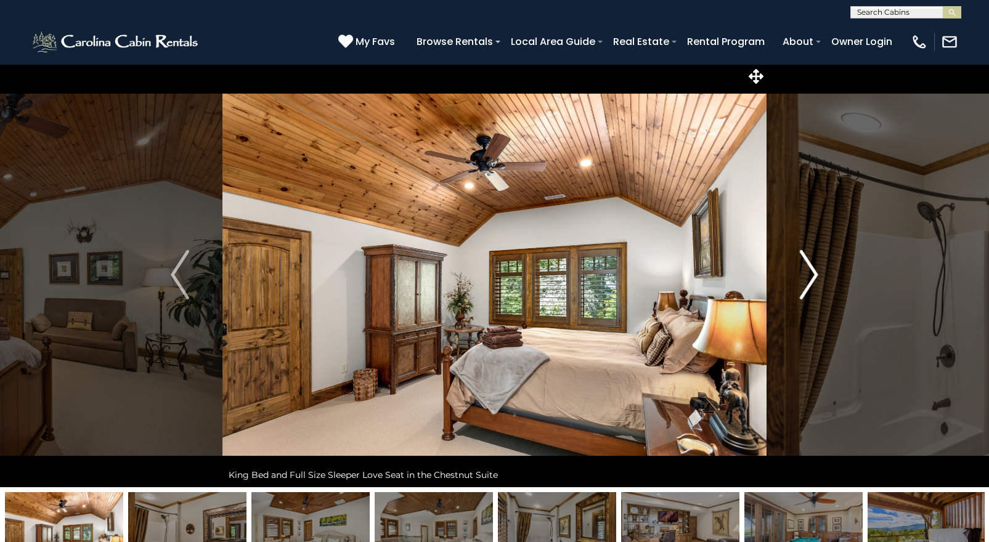
click at [811, 277] on img "Next" at bounding box center [808, 274] width 18 height 49
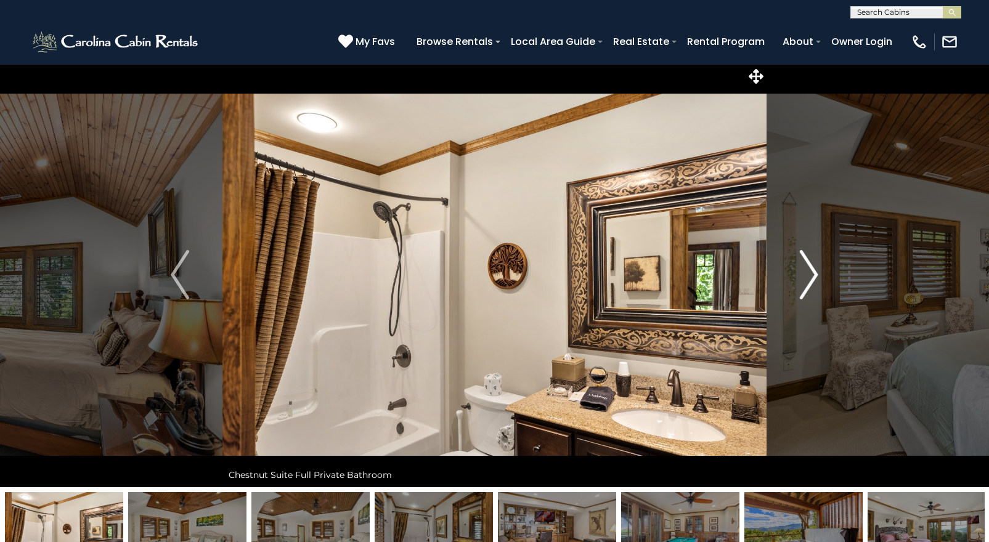
click at [811, 277] on img "Next" at bounding box center [808, 274] width 18 height 49
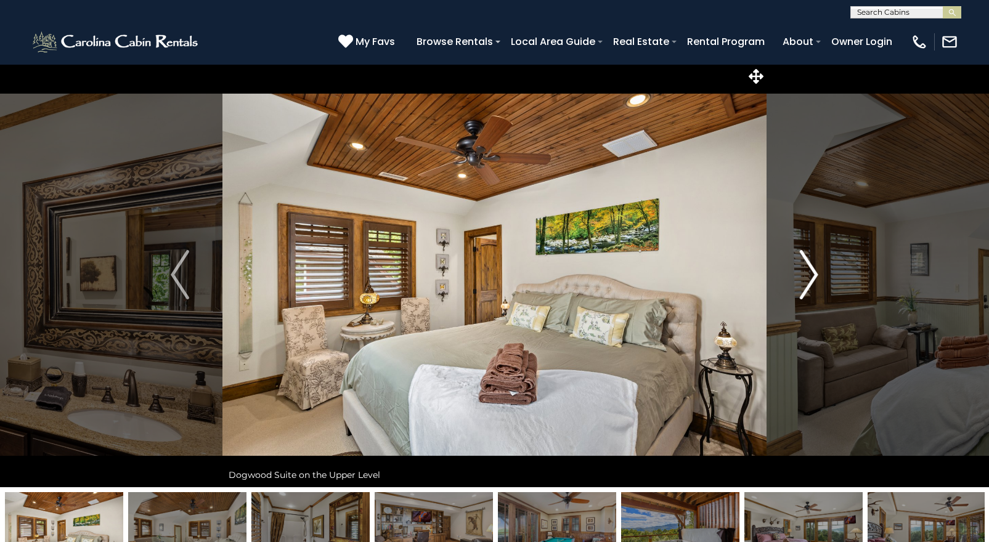
click at [811, 277] on img "Next" at bounding box center [808, 274] width 18 height 49
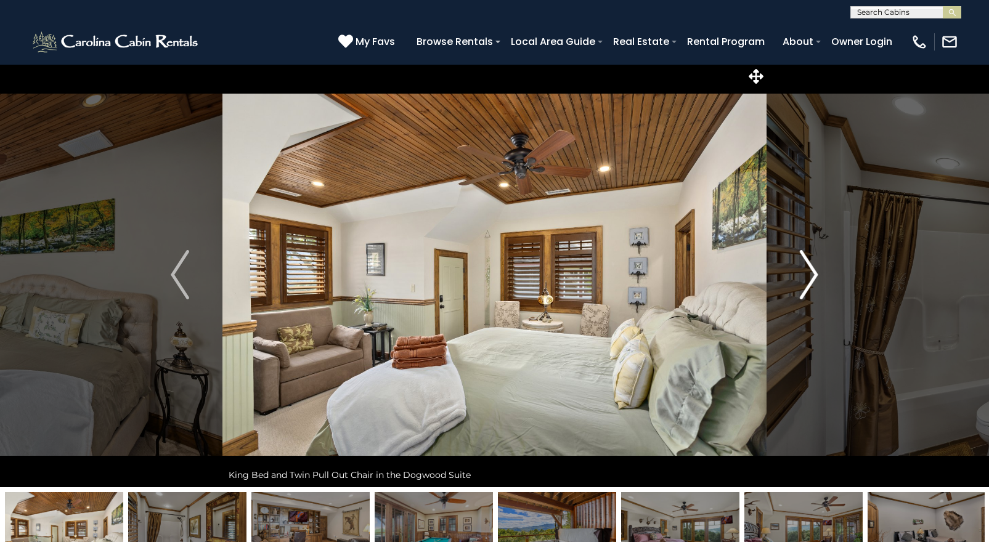
click at [811, 277] on img "Next" at bounding box center [808, 274] width 18 height 49
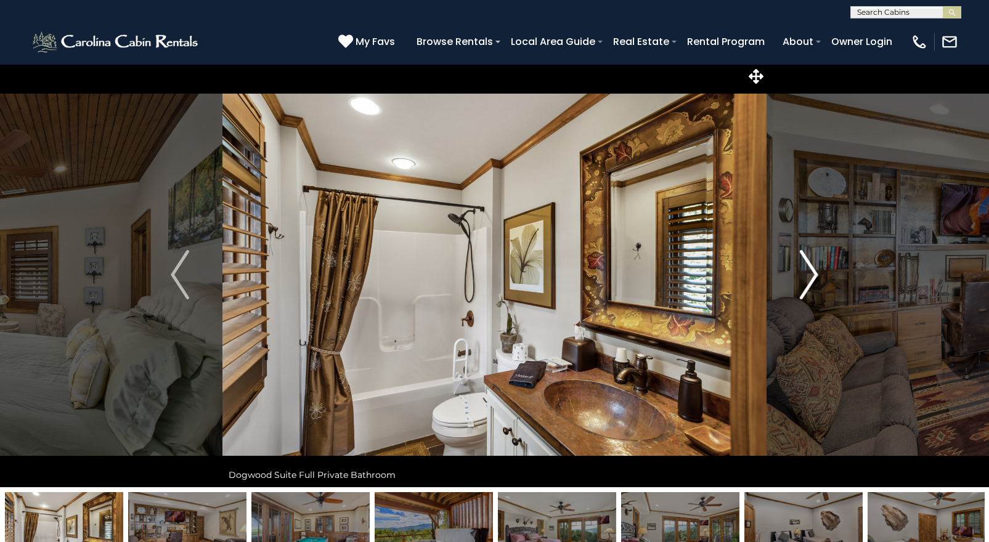
click at [811, 277] on img "Next" at bounding box center [808, 274] width 18 height 49
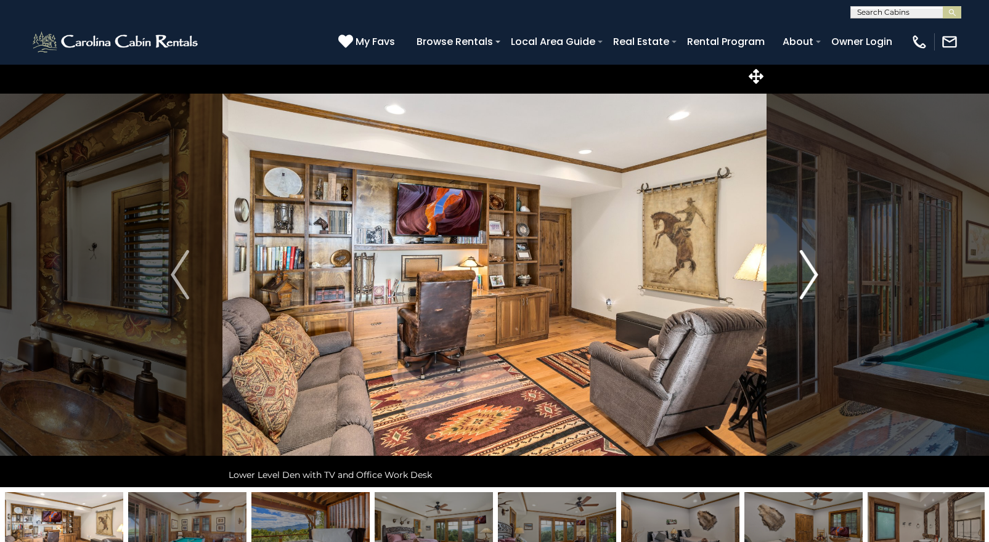
click at [811, 277] on img "Next" at bounding box center [808, 274] width 18 height 49
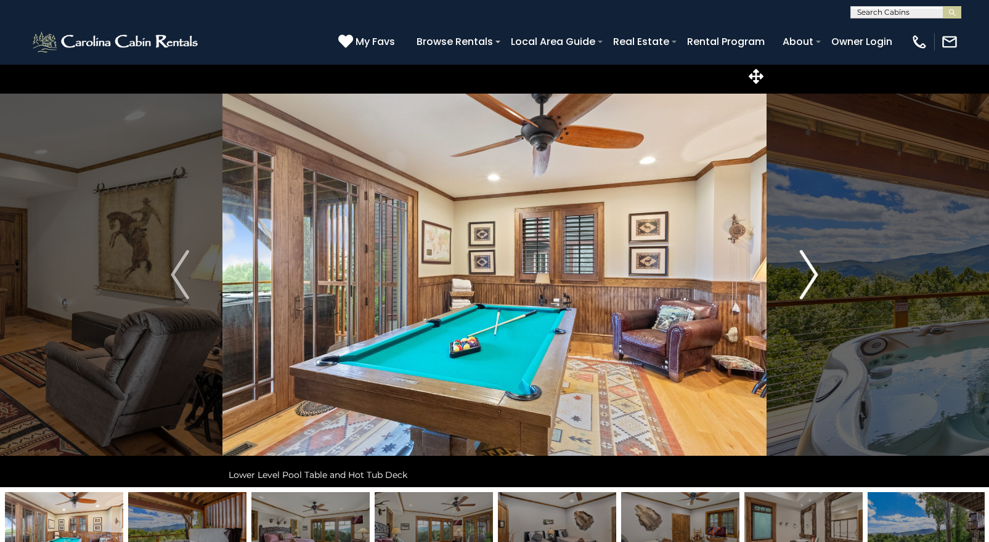
click at [811, 277] on img "Next" at bounding box center [808, 274] width 18 height 49
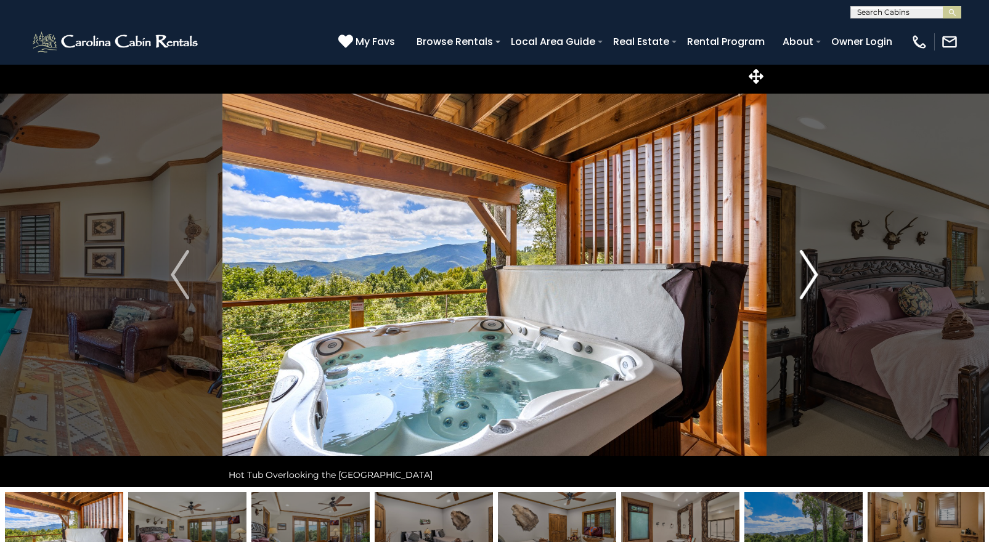
click at [811, 277] on img "Next" at bounding box center [808, 274] width 18 height 49
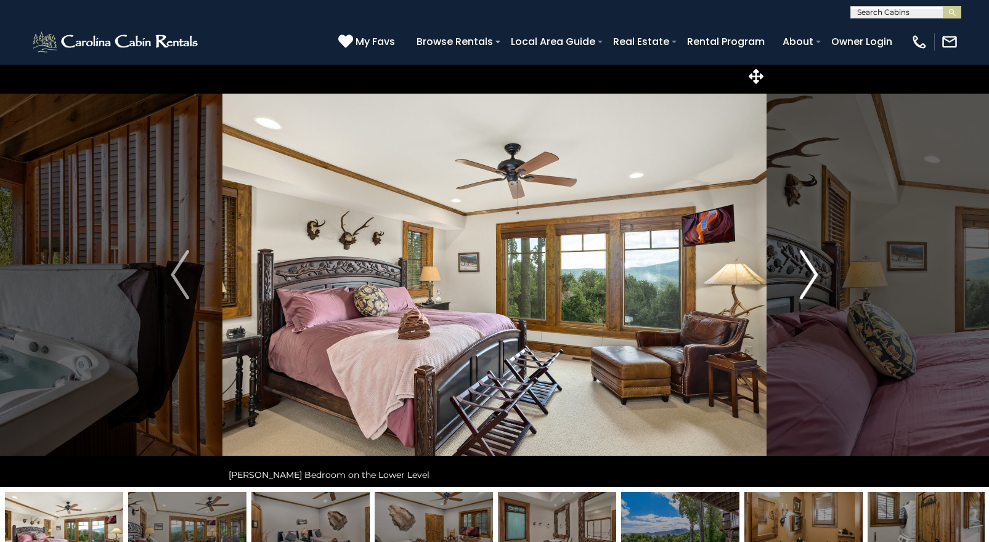
click at [811, 277] on img "Next" at bounding box center [808, 274] width 18 height 49
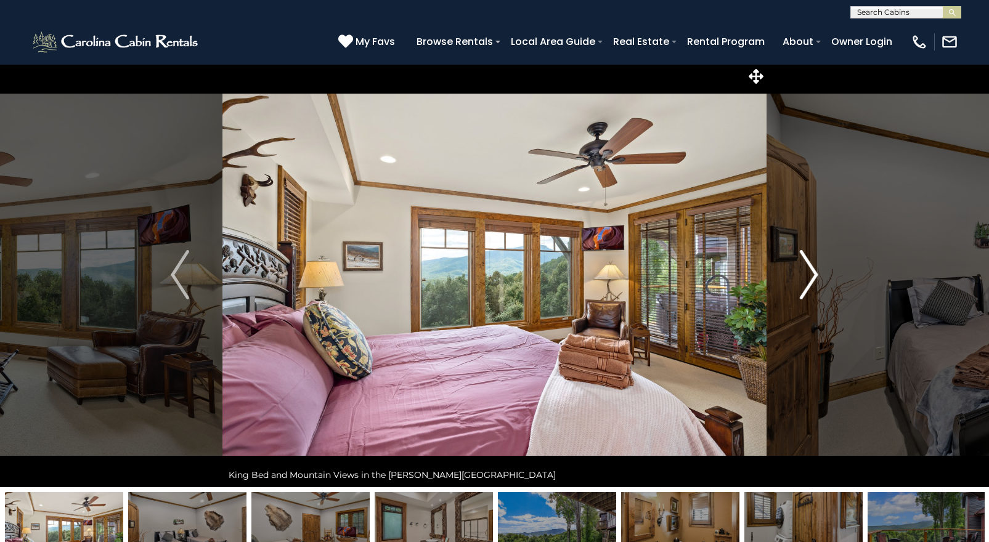
click at [811, 277] on img "Next" at bounding box center [808, 274] width 18 height 49
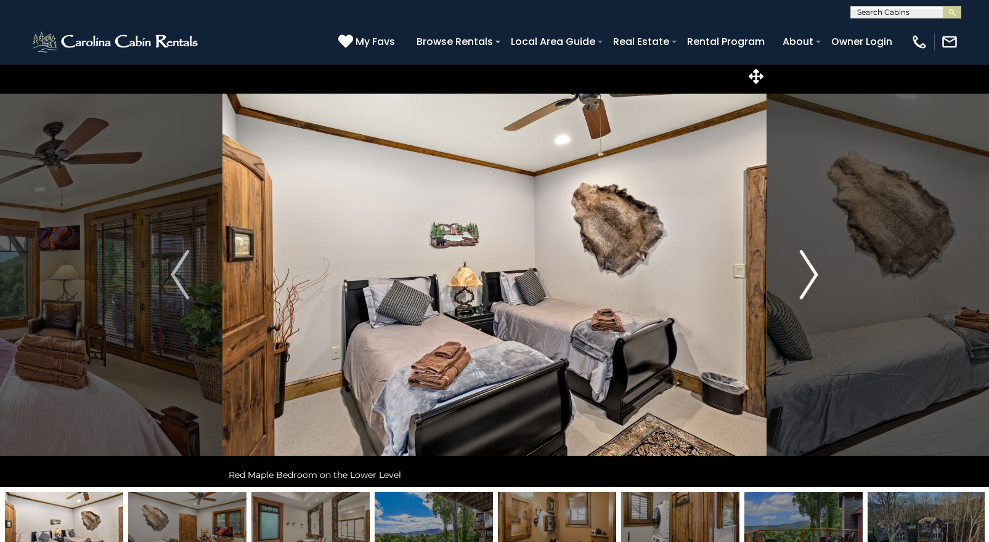
click at [811, 277] on img "Next" at bounding box center [808, 274] width 18 height 49
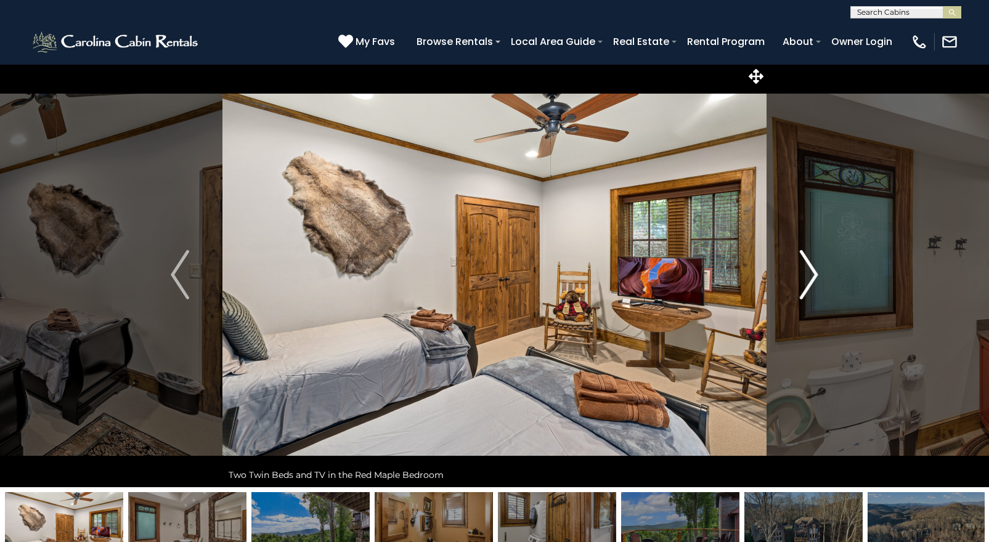
click at [811, 277] on img "Next" at bounding box center [808, 274] width 18 height 49
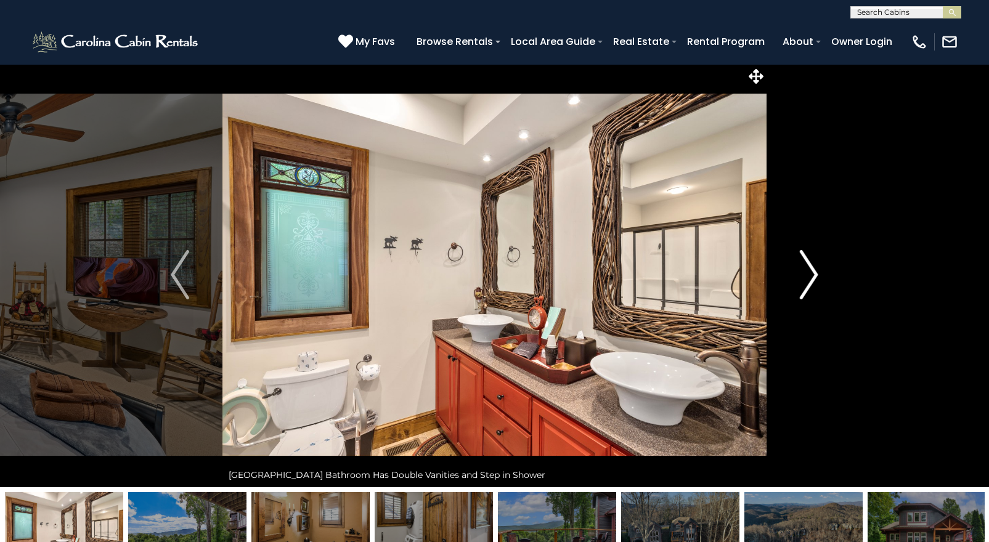
click at [811, 277] on img "Next" at bounding box center [808, 274] width 18 height 49
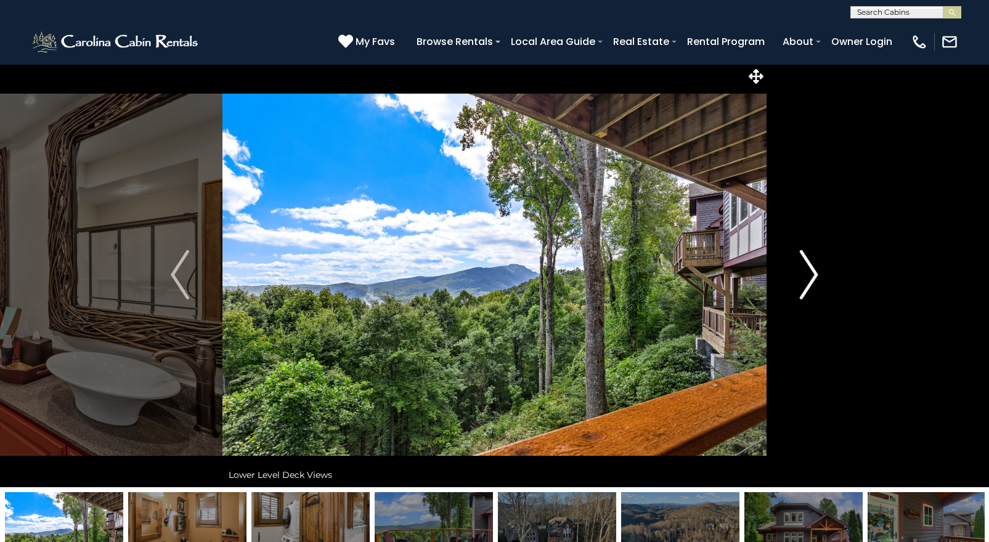
click at [811, 277] on img "Next" at bounding box center [808, 274] width 18 height 49
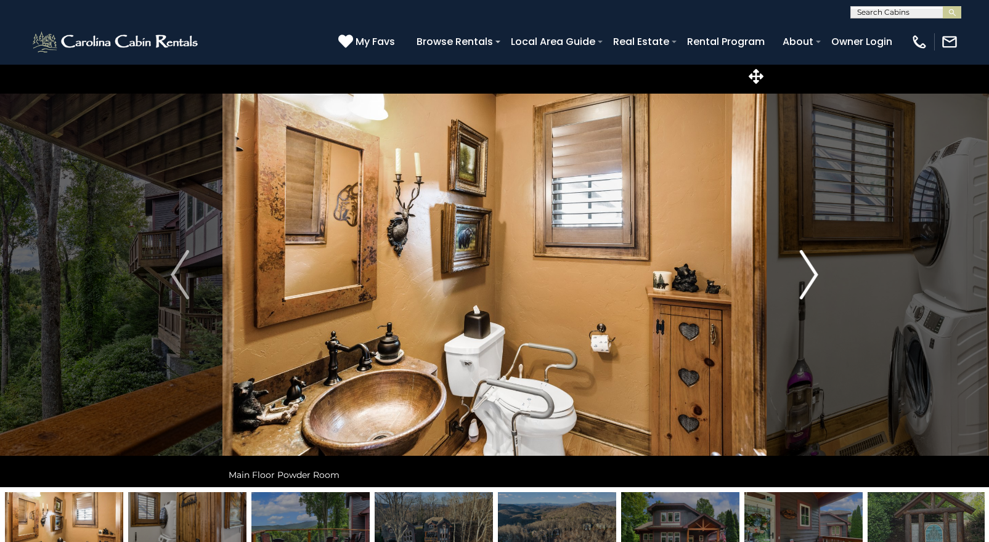
click at [811, 277] on img "Next" at bounding box center [808, 274] width 18 height 49
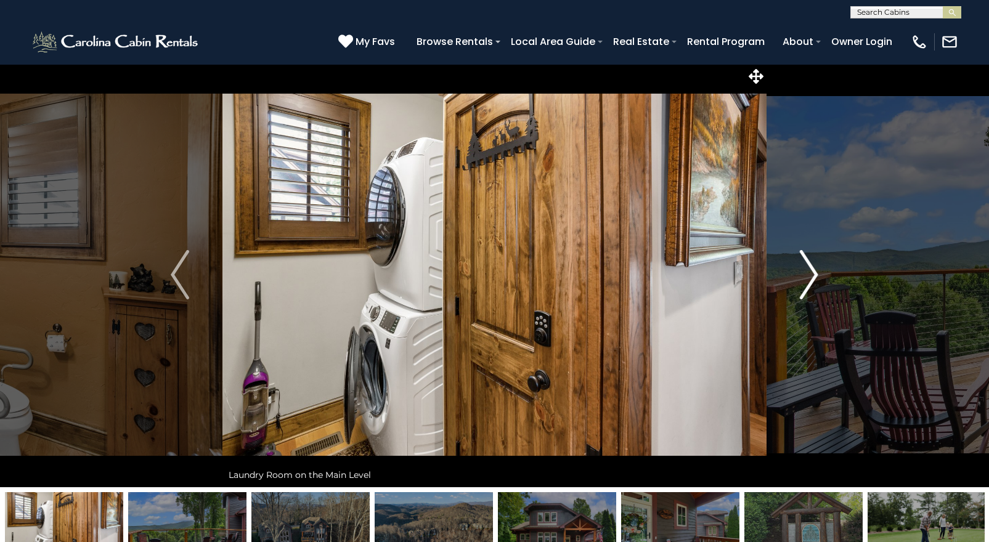
click at [811, 277] on img "Next" at bounding box center [808, 274] width 18 height 49
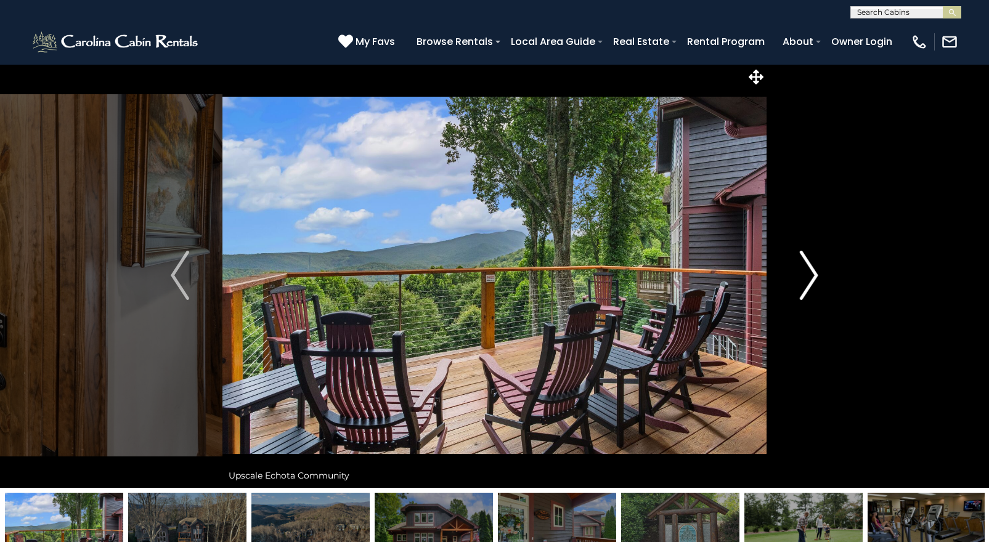
scroll to position [0, 1]
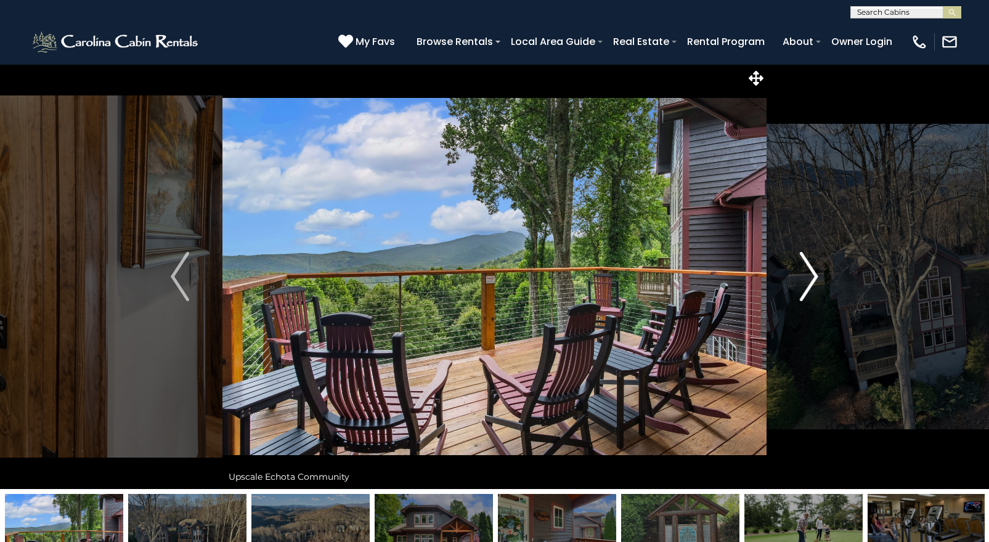
click at [809, 277] on img "Next" at bounding box center [808, 276] width 18 height 49
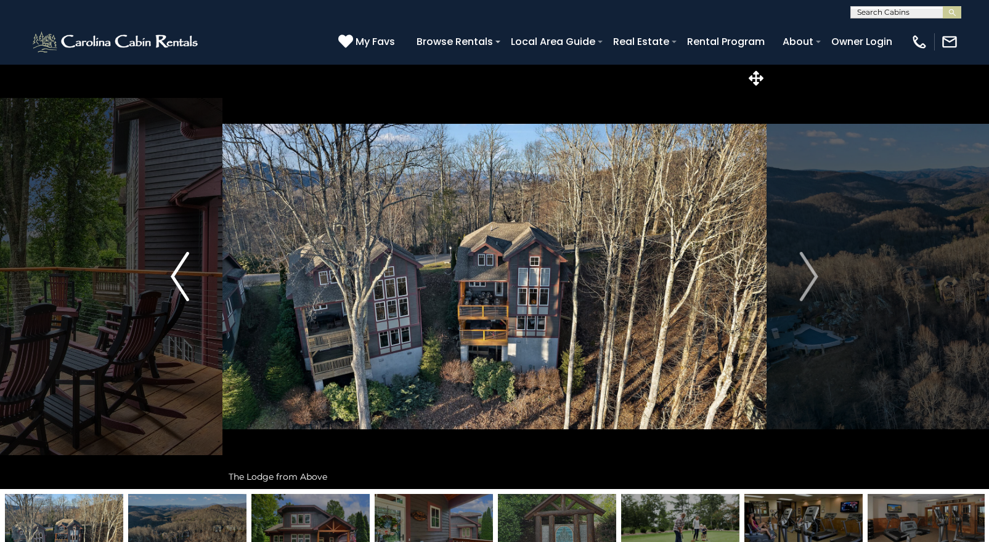
scroll to position [0, 0]
